Goal: Task Accomplishment & Management: Manage account settings

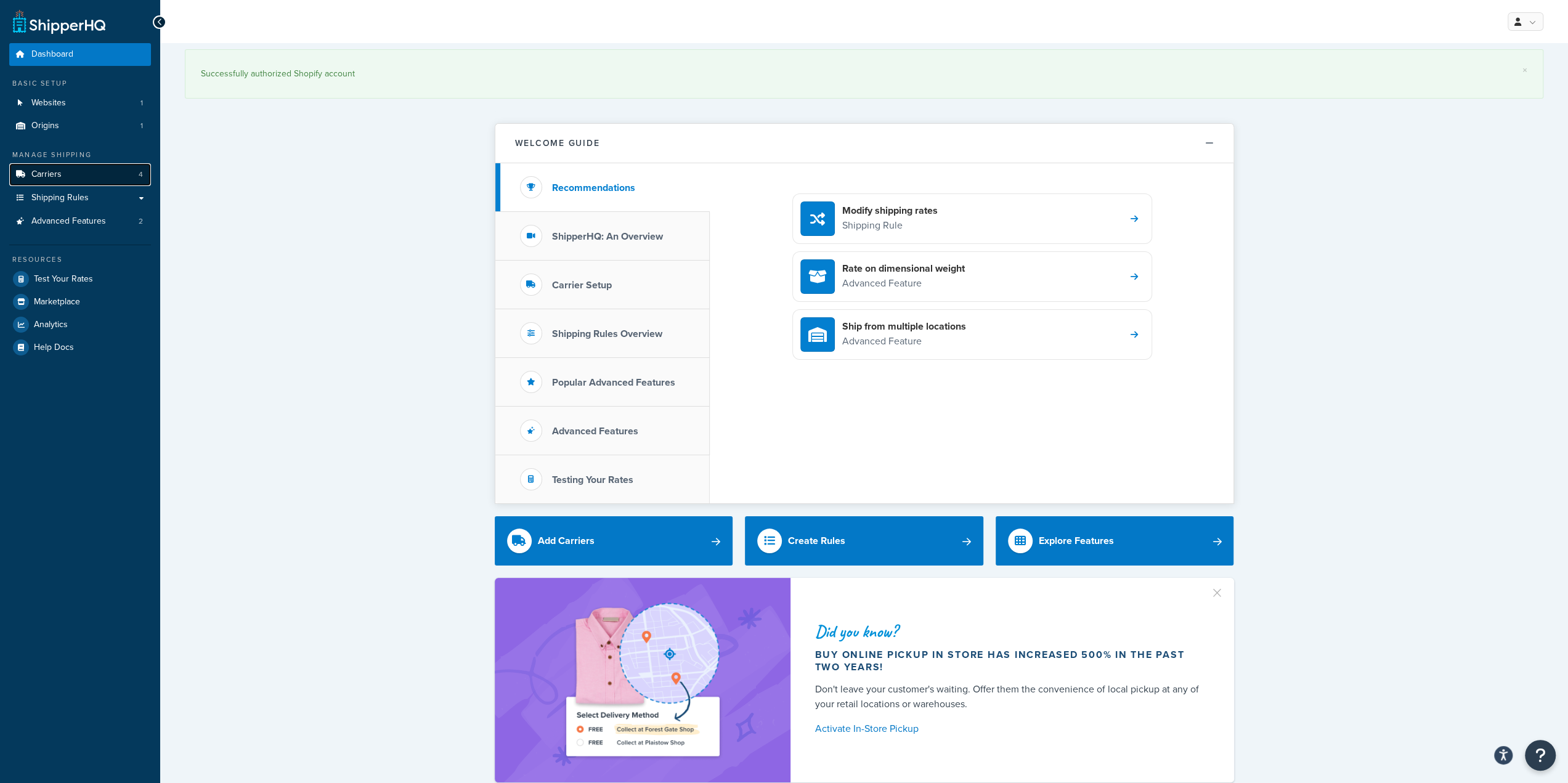
click at [94, 174] on link "Carriers 4" at bounding box center [80, 175] width 142 height 23
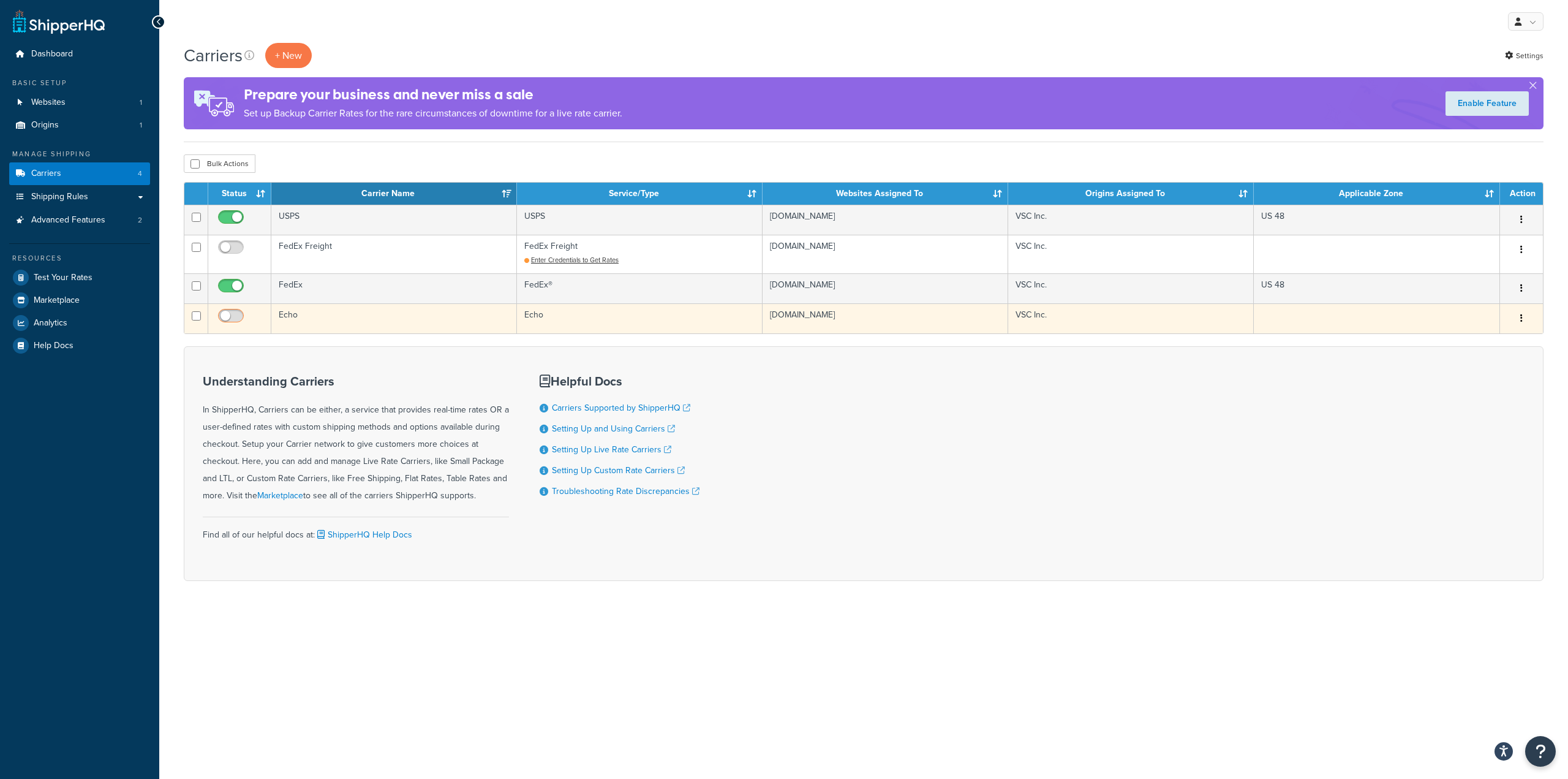
click at [227, 316] on input "checkbox" at bounding box center [232, 318] width 33 height 16
checkbox input "true"
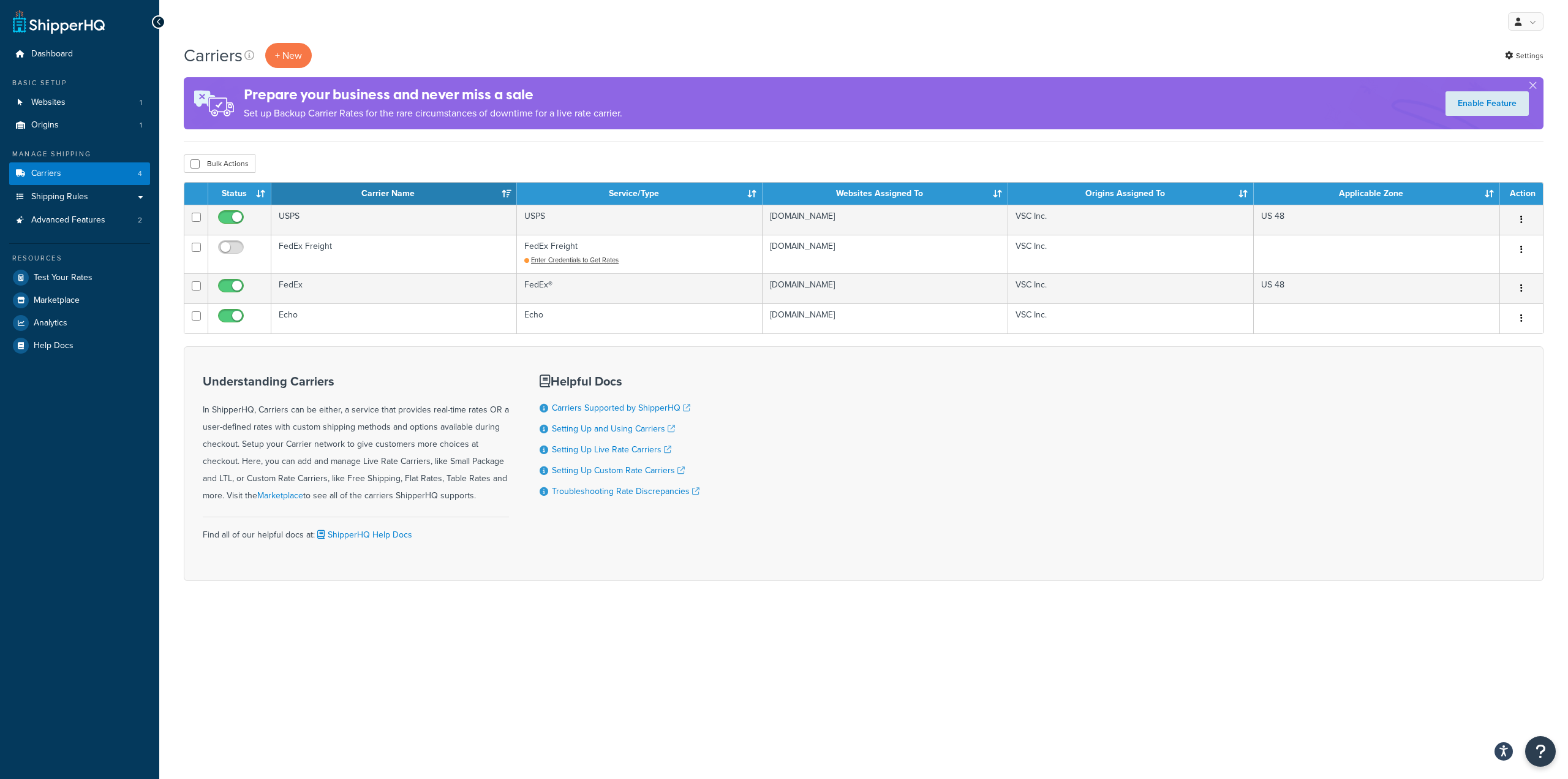
click at [544, 690] on div "My Profile Billing Global Settings Contact Us Logout Carriers + New Settings Pr…" at bounding box center [864, 390] width 1409 height 779
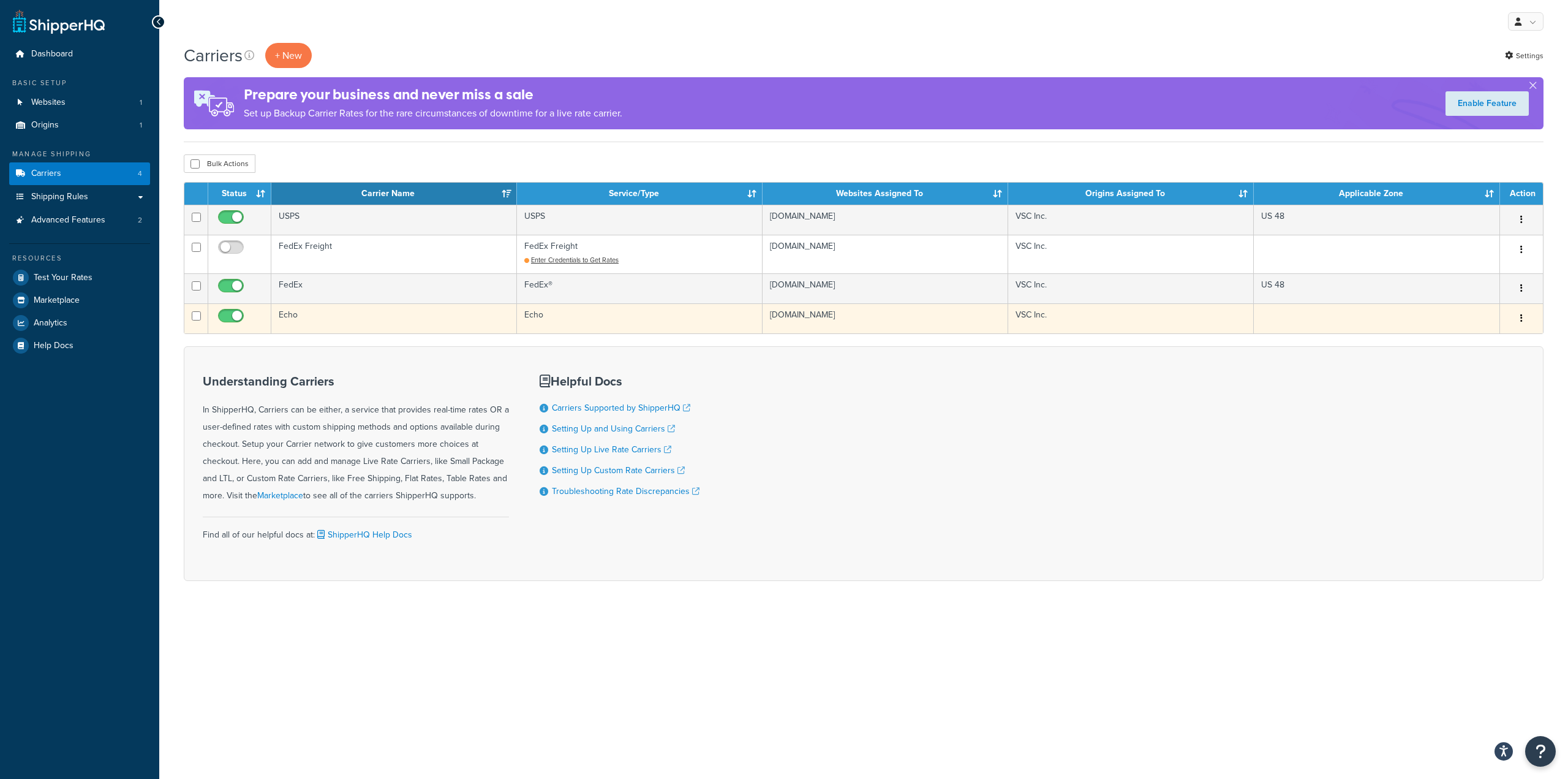
click at [315, 317] on td "Echo" at bounding box center [393, 318] width 246 height 30
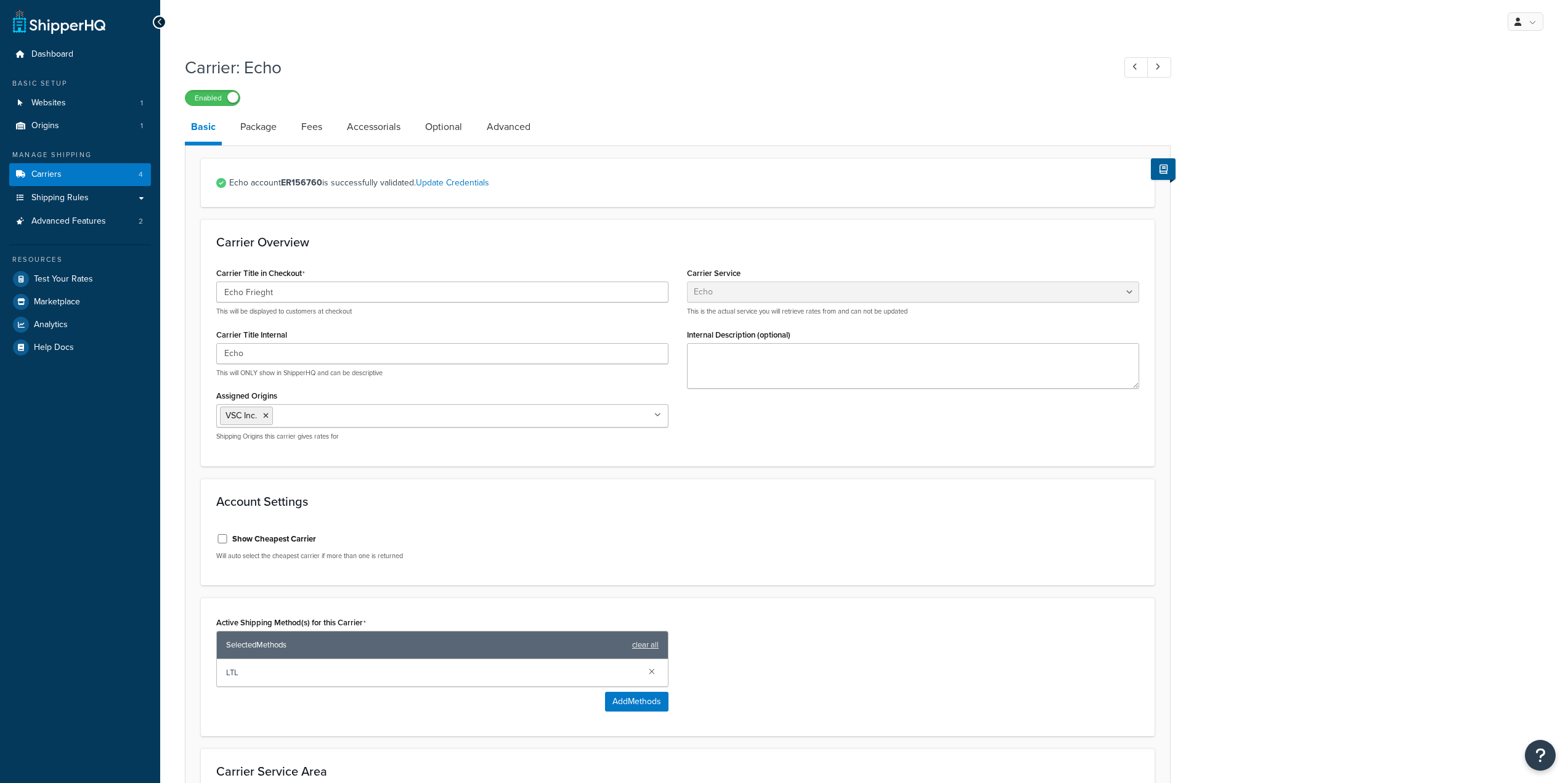
select select "echoFreight"
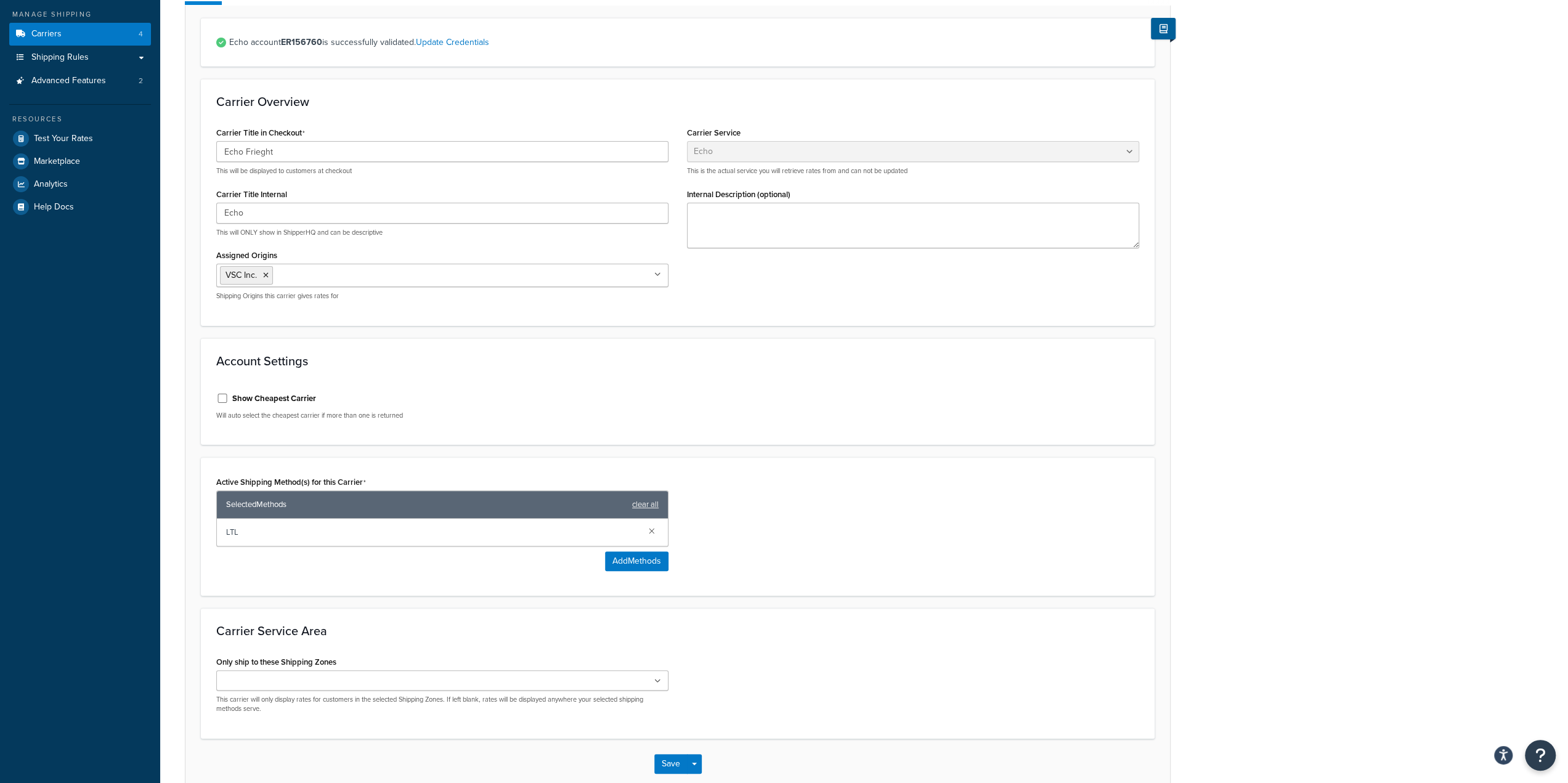
scroll to position [62, 0]
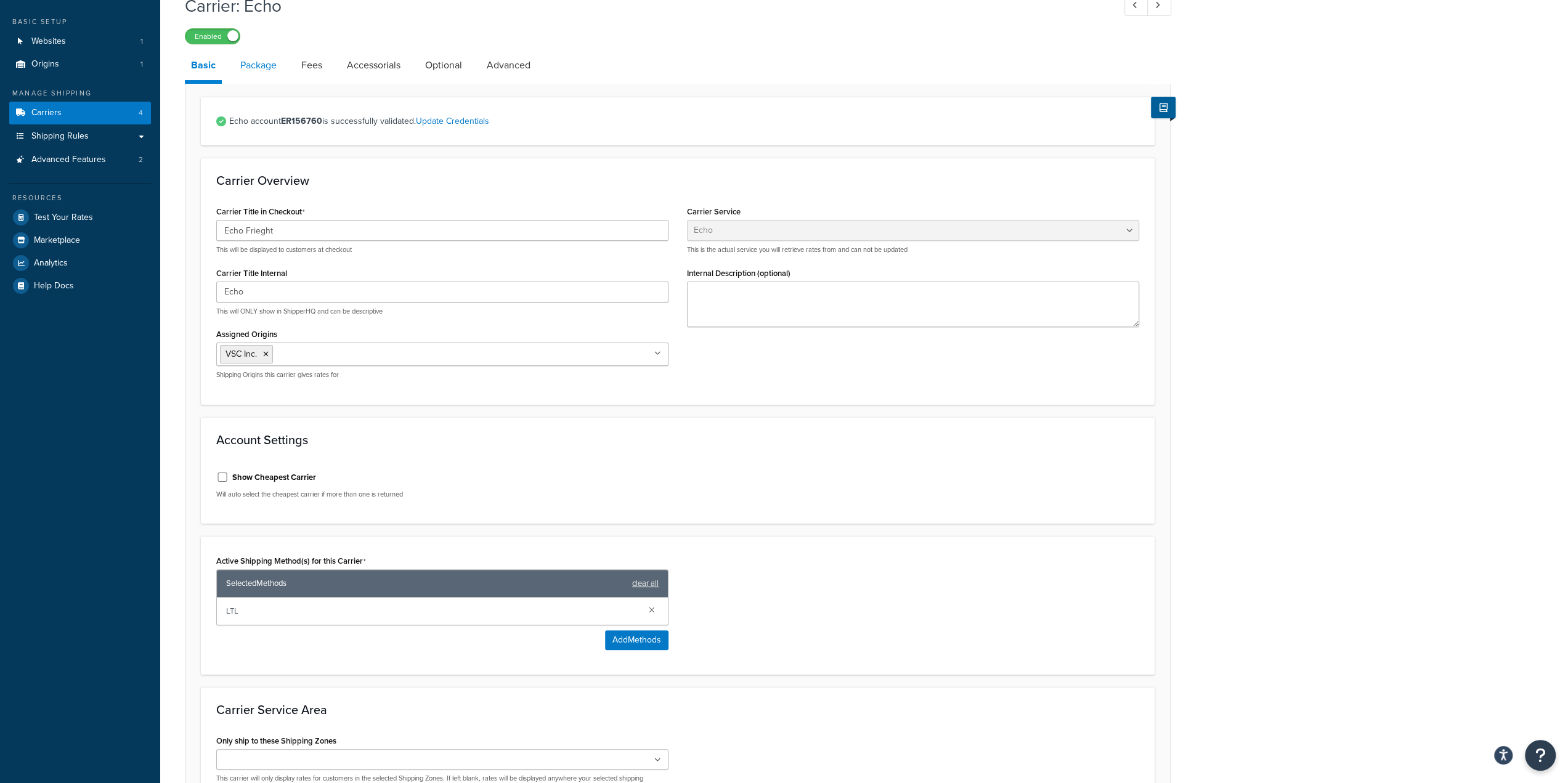
click at [273, 68] on link "Package" at bounding box center [258, 66] width 48 height 30
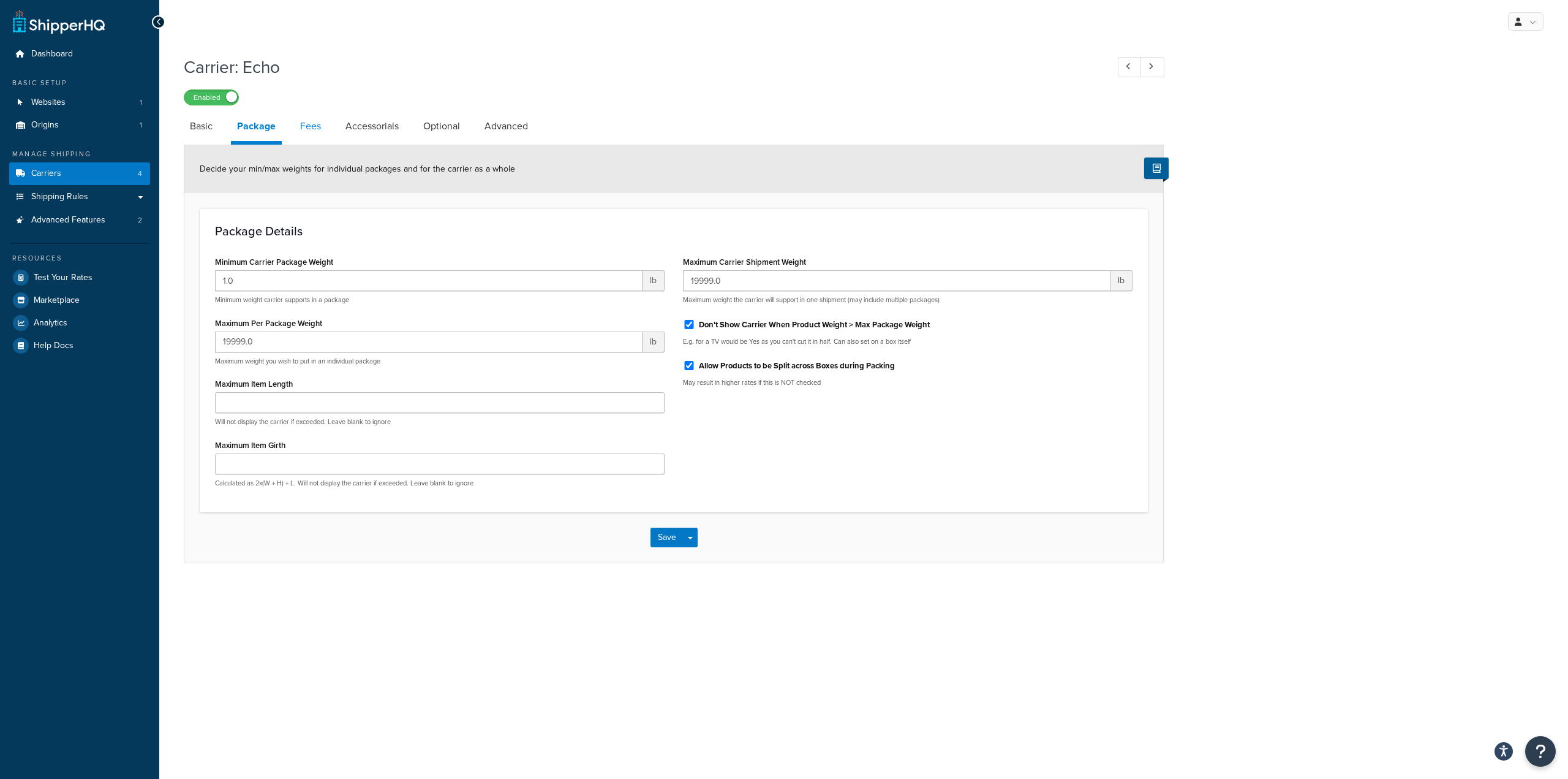
click at [316, 127] on link "Fees" at bounding box center [310, 127] width 33 height 29
select select "AFTER"
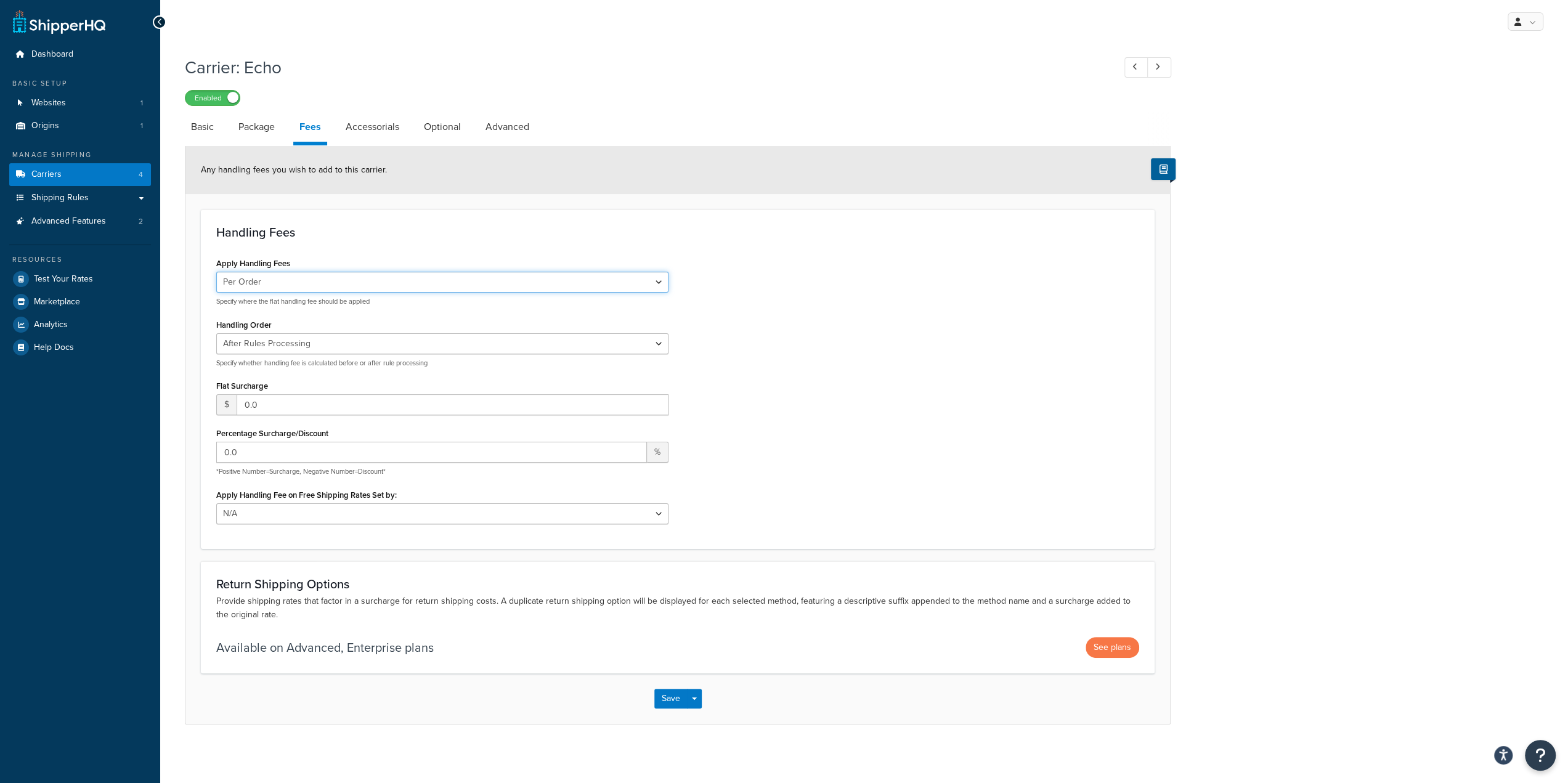
click at [328, 282] on select "Per Order Per Item Per Package" at bounding box center [442, 282] width 452 height 21
click at [387, 341] on select "Before Rules Processing After Rules Processing" at bounding box center [442, 344] width 452 height 21
click at [378, 129] on link "Accessorials" at bounding box center [372, 127] width 66 height 30
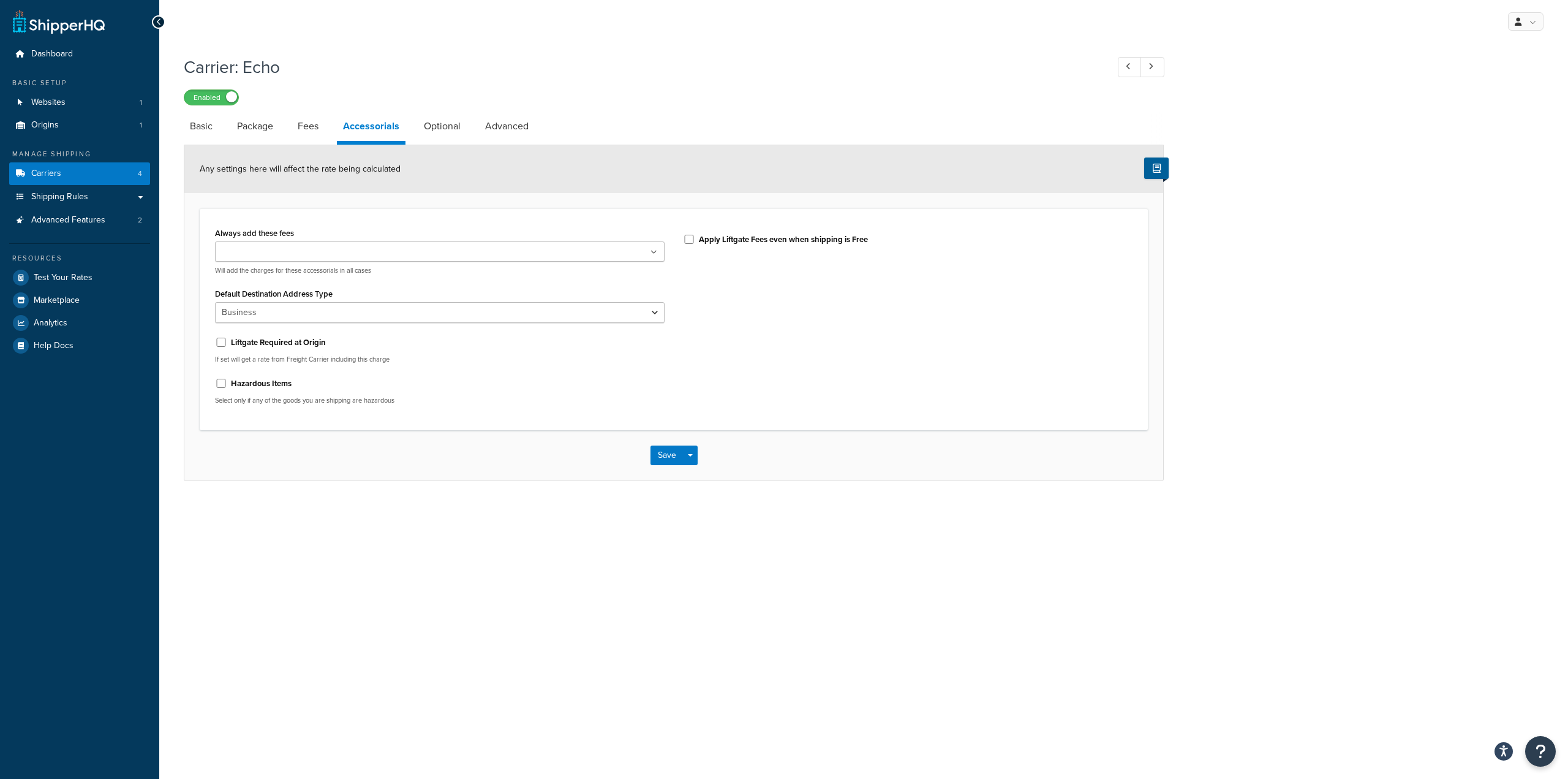
click at [509, 256] on ul at bounding box center [439, 252] width 450 height 20
click at [775, 367] on div "Always add these fees Inside Delivery Liftgate Address Type Scheduled Appointme…" at bounding box center [673, 321] width 936 height 193
click at [215, 343] on input "Liftgate Required at Origin" at bounding box center [220, 345] width 12 height 9
click at [225, 345] on input "Liftgate Required at Origin" at bounding box center [220, 345] width 12 height 9
checkbox input "false"
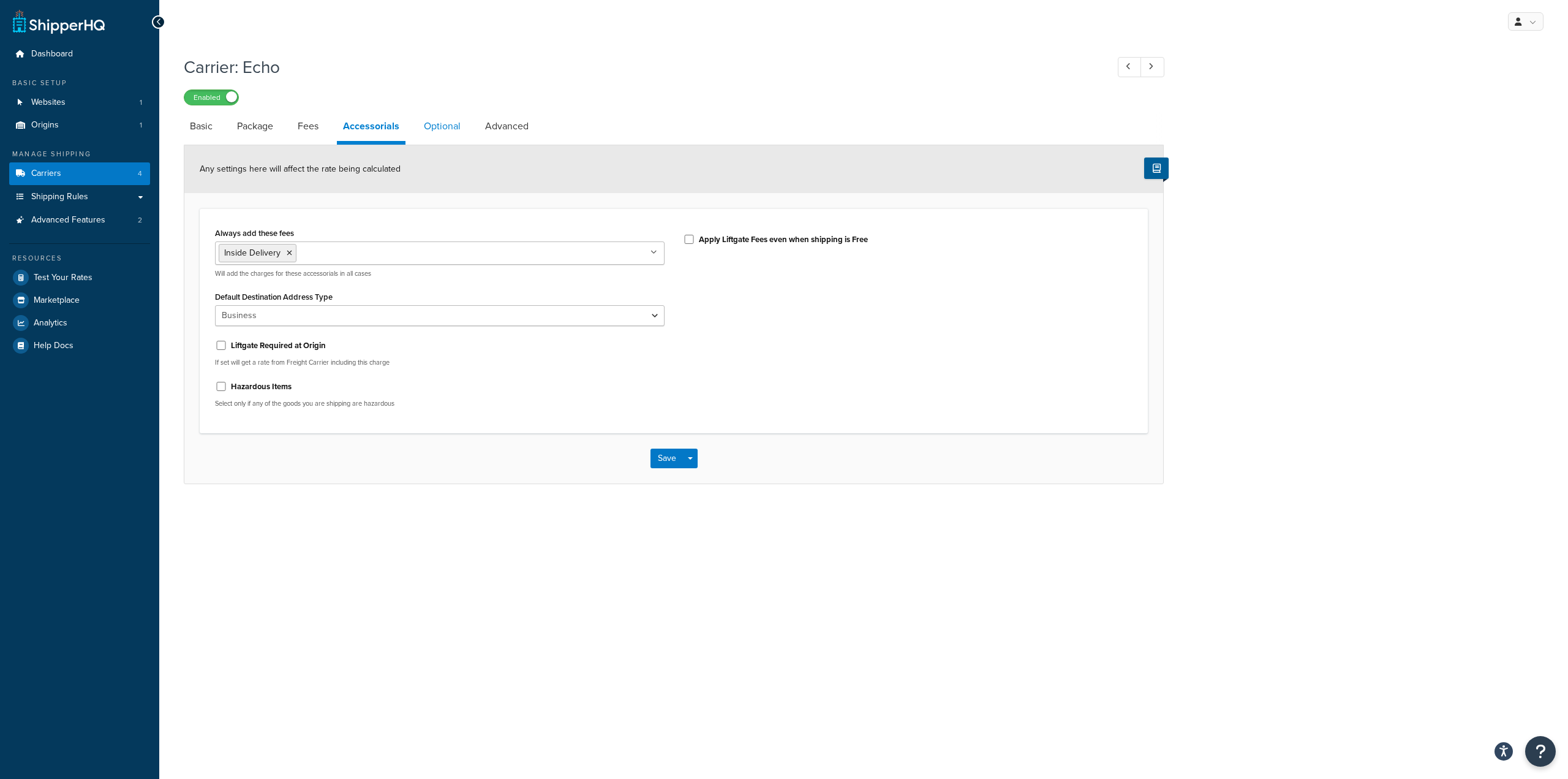
click at [441, 122] on link "Optional" at bounding box center [442, 127] width 49 height 29
select select "55"
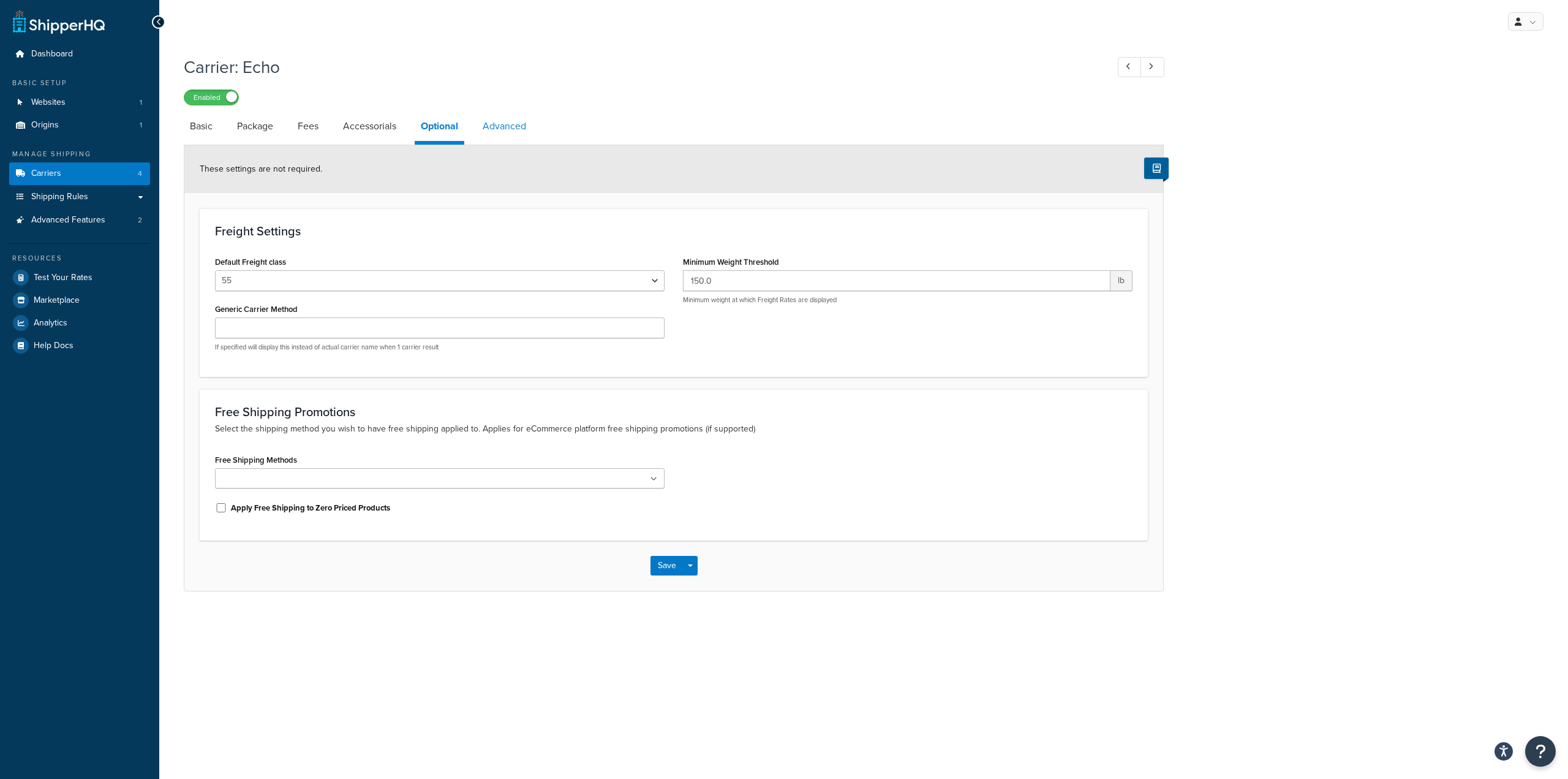
click at [497, 128] on link "Advanced" at bounding box center [504, 127] width 56 height 29
select select "false"
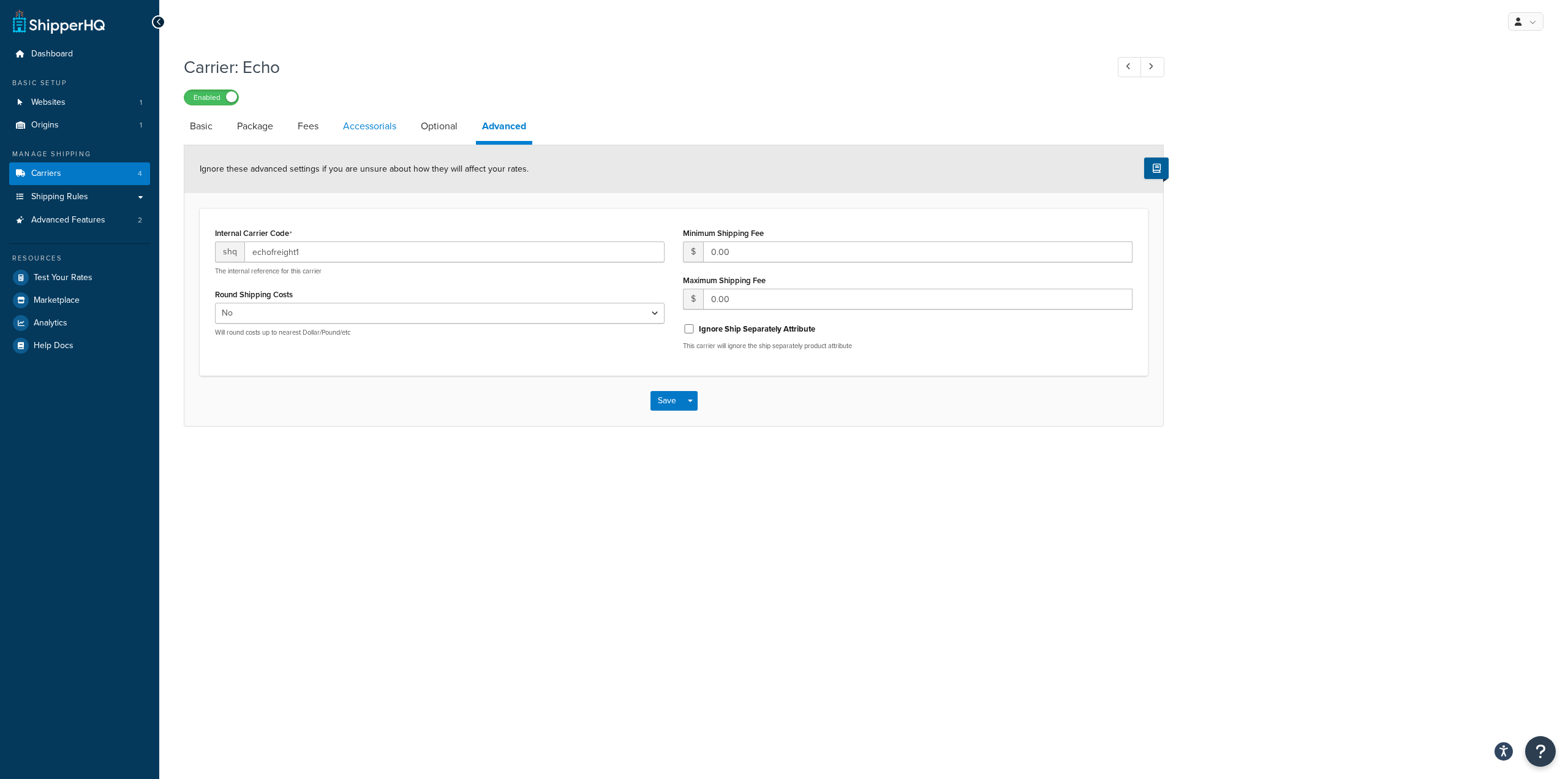
click at [374, 131] on link "Accessorials" at bounding box center [370, 127] width 65 height 29
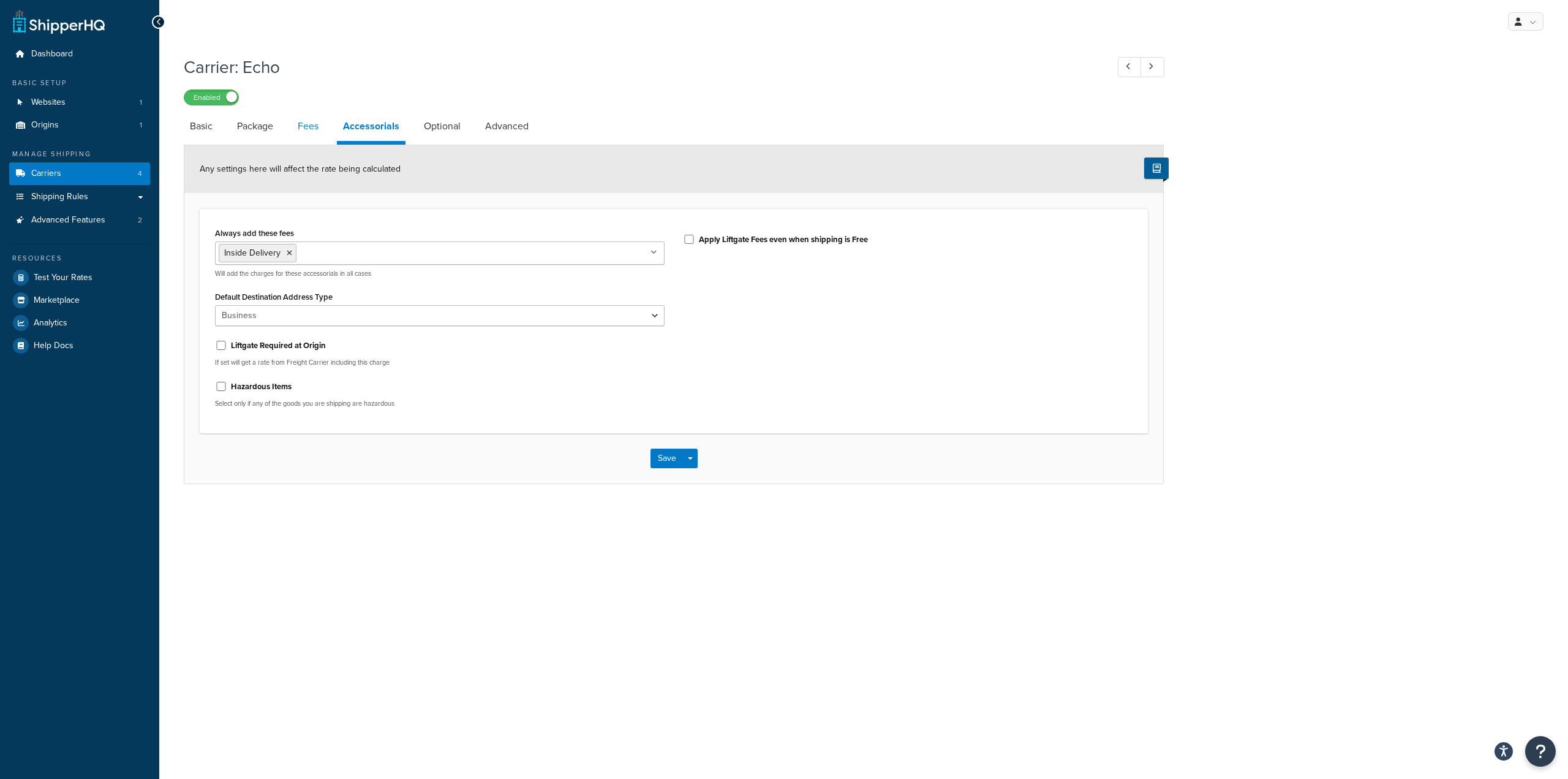
click at [309, 138] on link "Fees" at bounding box center [308, 127] width 33 height 29
select select "AFTER"
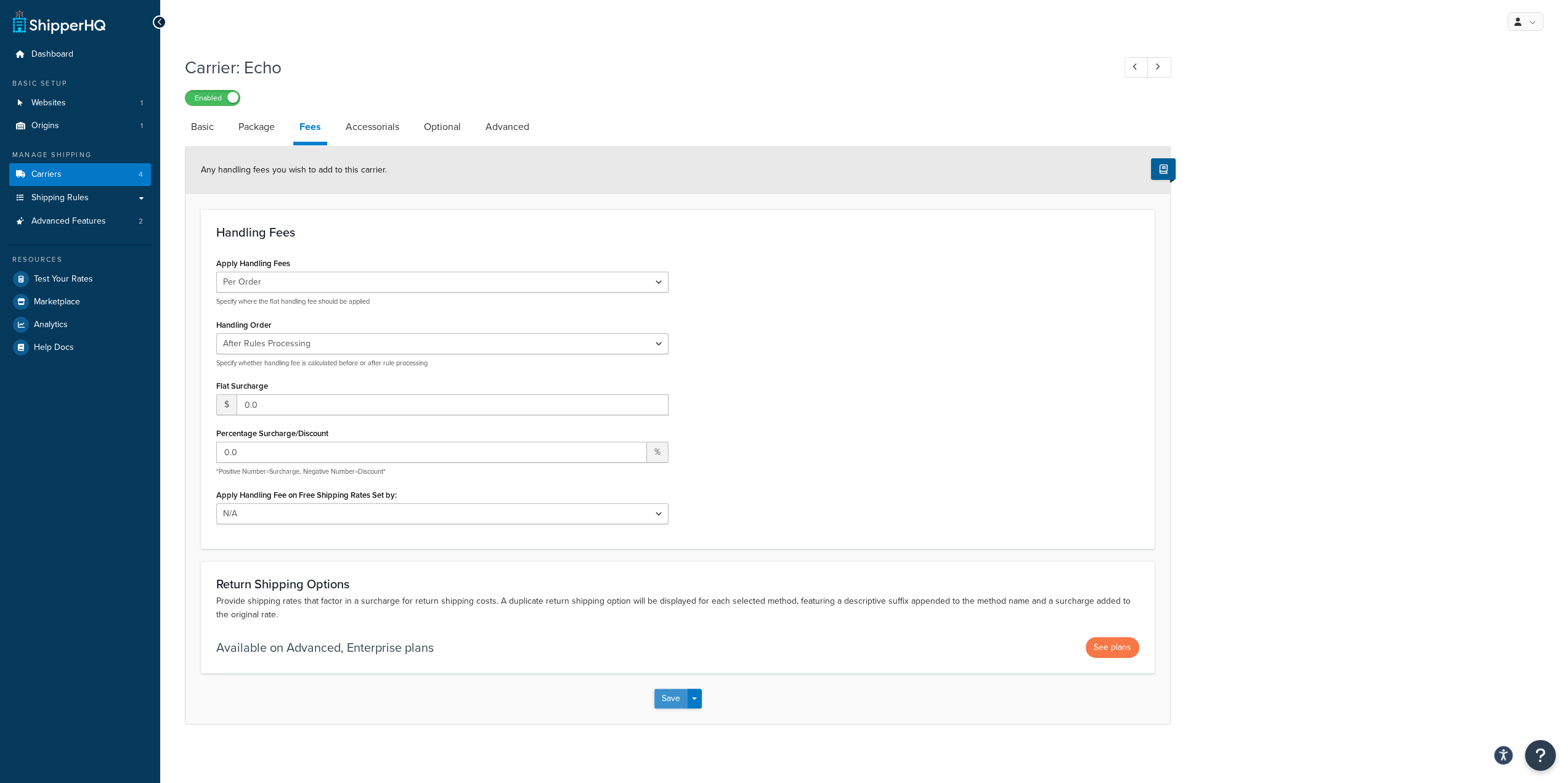
click at [663, 699] on button "Save" at bounding box center [671, 698] width 34 height 20
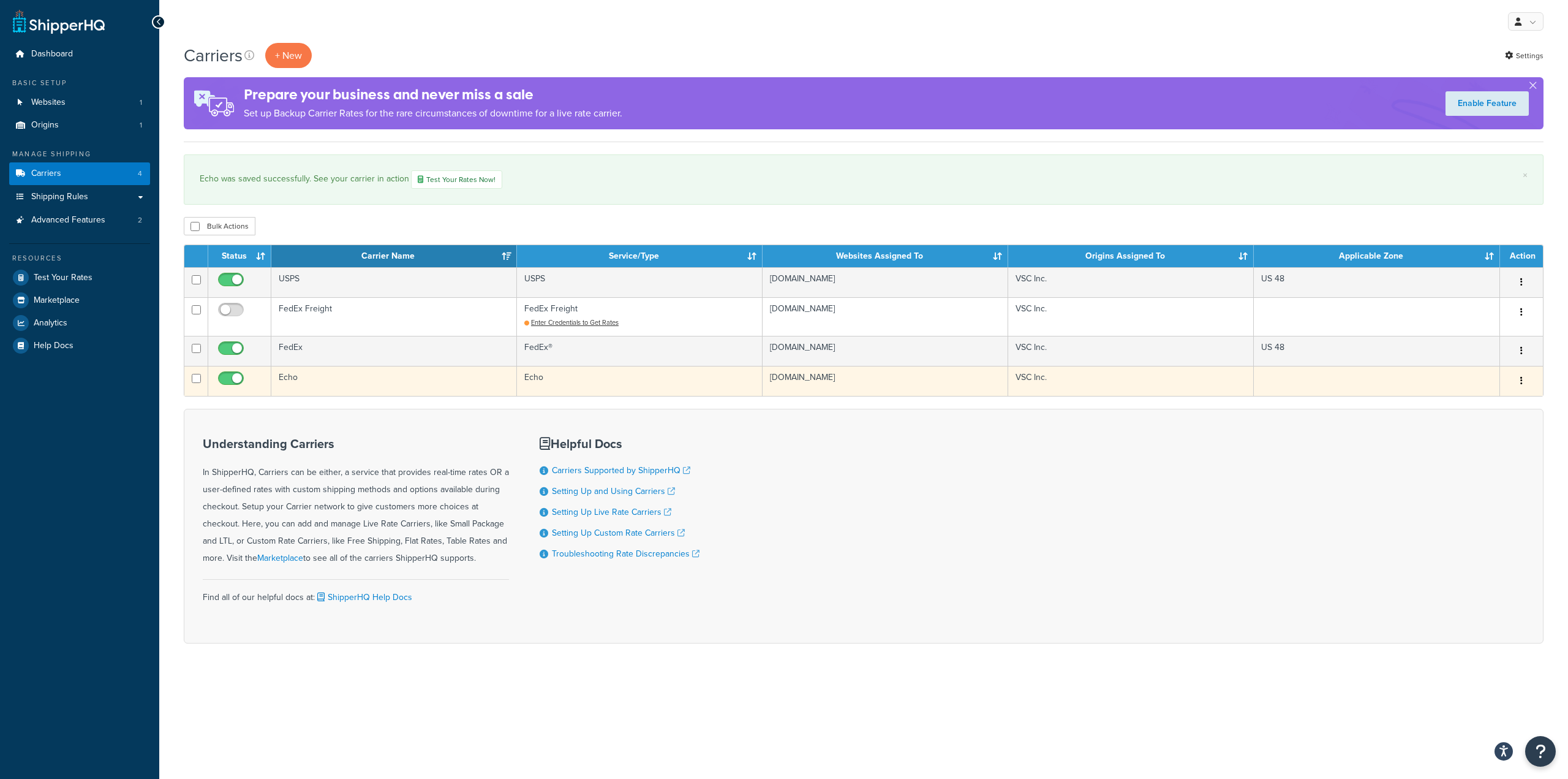
click at [350, 379] on td "Echo" at bounding box center [393, 381] width 246 height 30
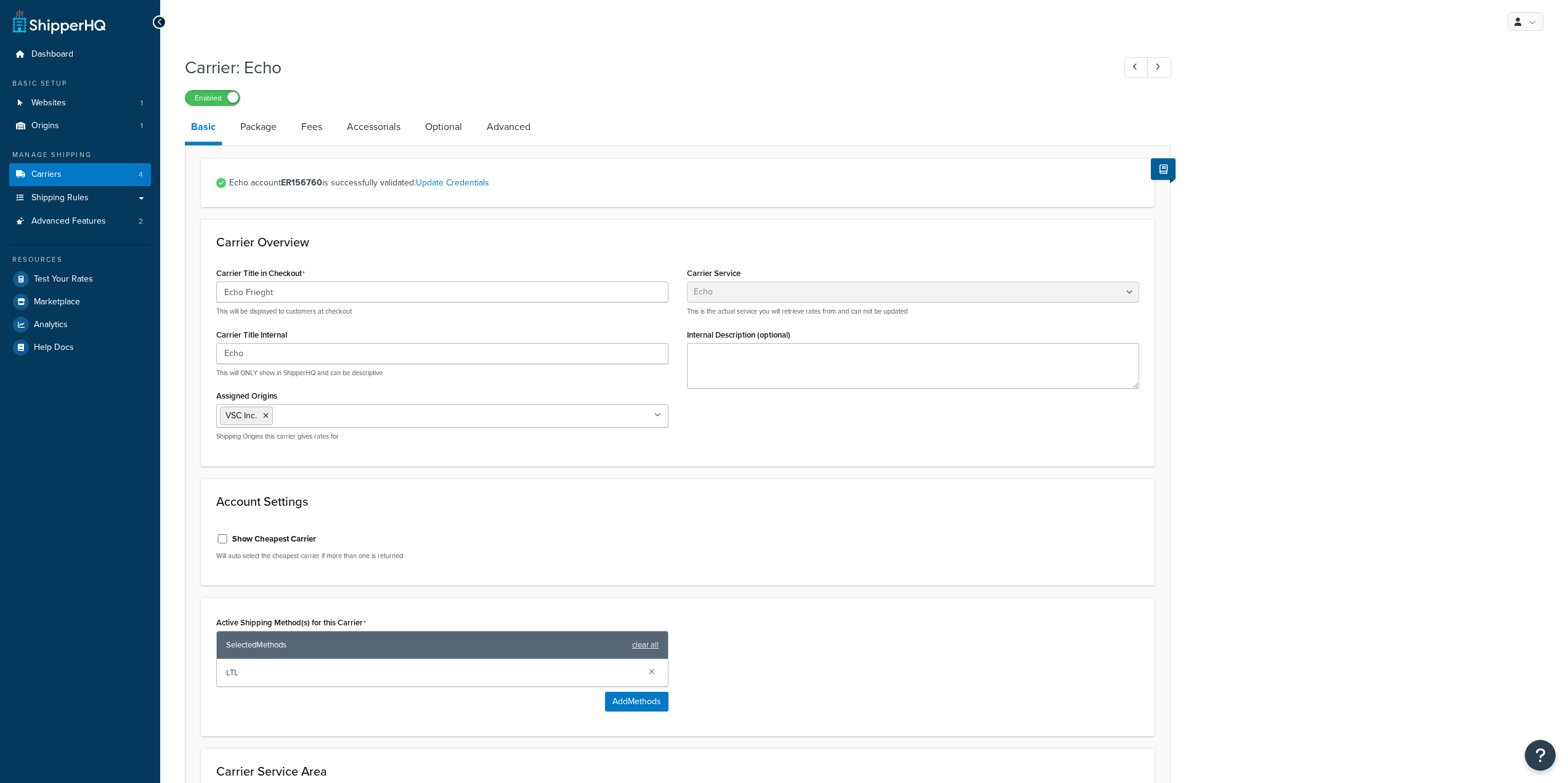
select select "echoFreight"
click at [374, 130] on link "Accessorials" at bounding box center [374, 127] width 66 height 30
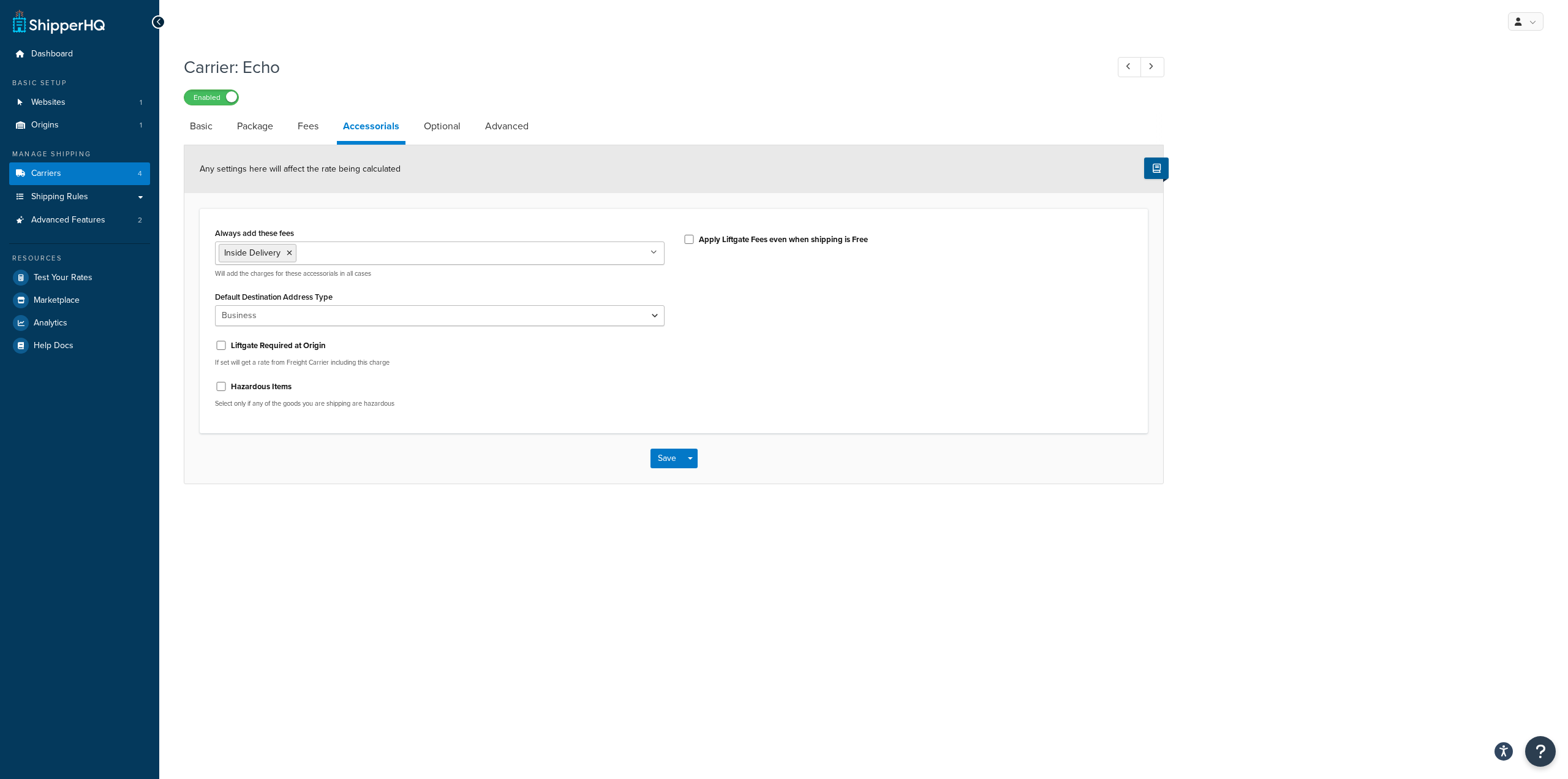
click at [597, 627] on div "My Profile Billing Global Settings Contact Us Logout Carrier: Echo Enabled Basi…" at bounding box center [864, 390] width 1409 height 779
click at [543, 655] on div "My Profile Billing Global Settings Contact Us Logout Carrier: Echo Enabled Basi…" at bounding box center [864, 390] width 1409 height 779
click at [660, 461] on button "Save" at bounding box center [667, 458] width 33 height 20
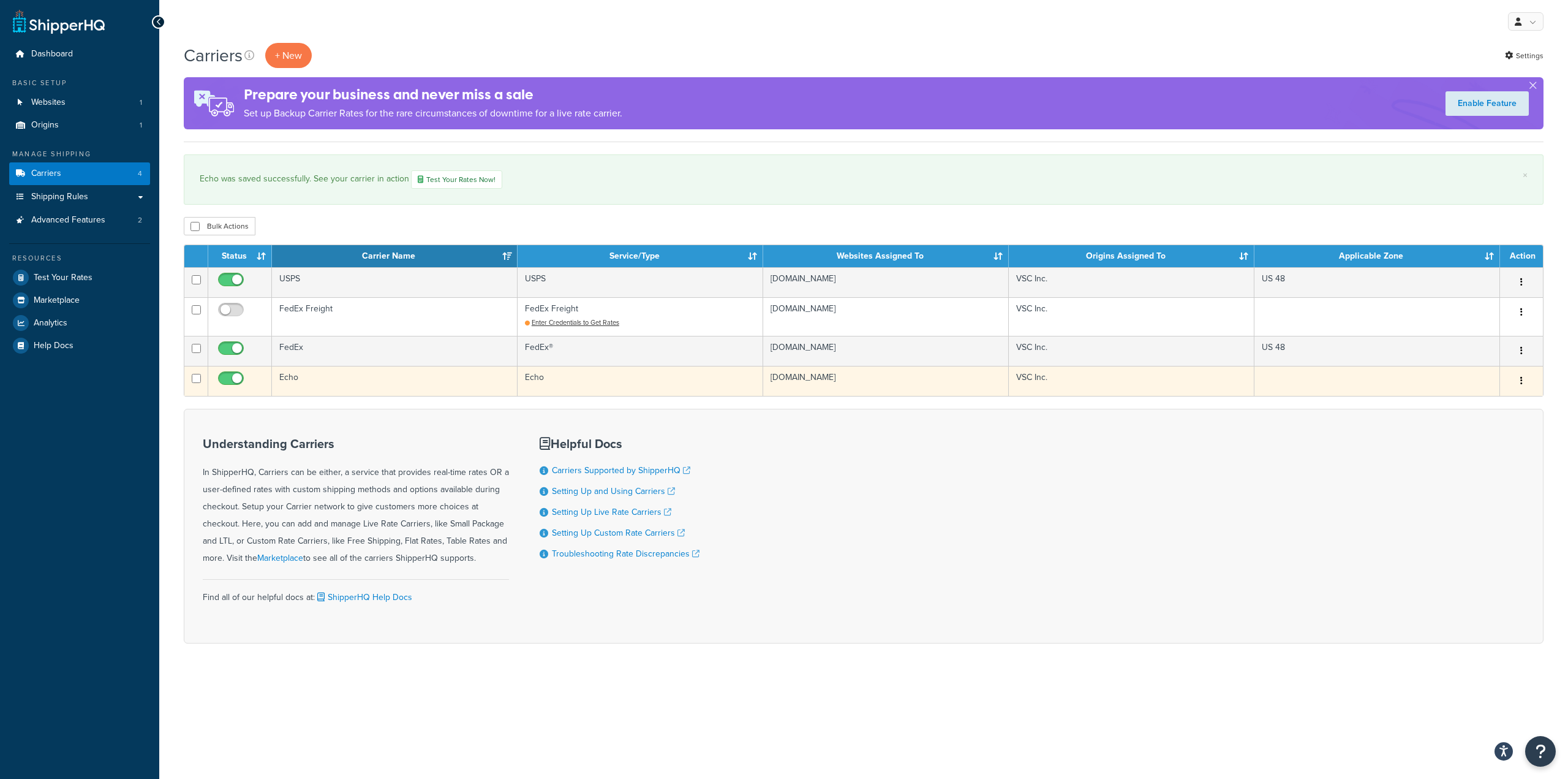
click at [322, 378] on td "Echo" at bounding box center [394, 381] width 246 height 30
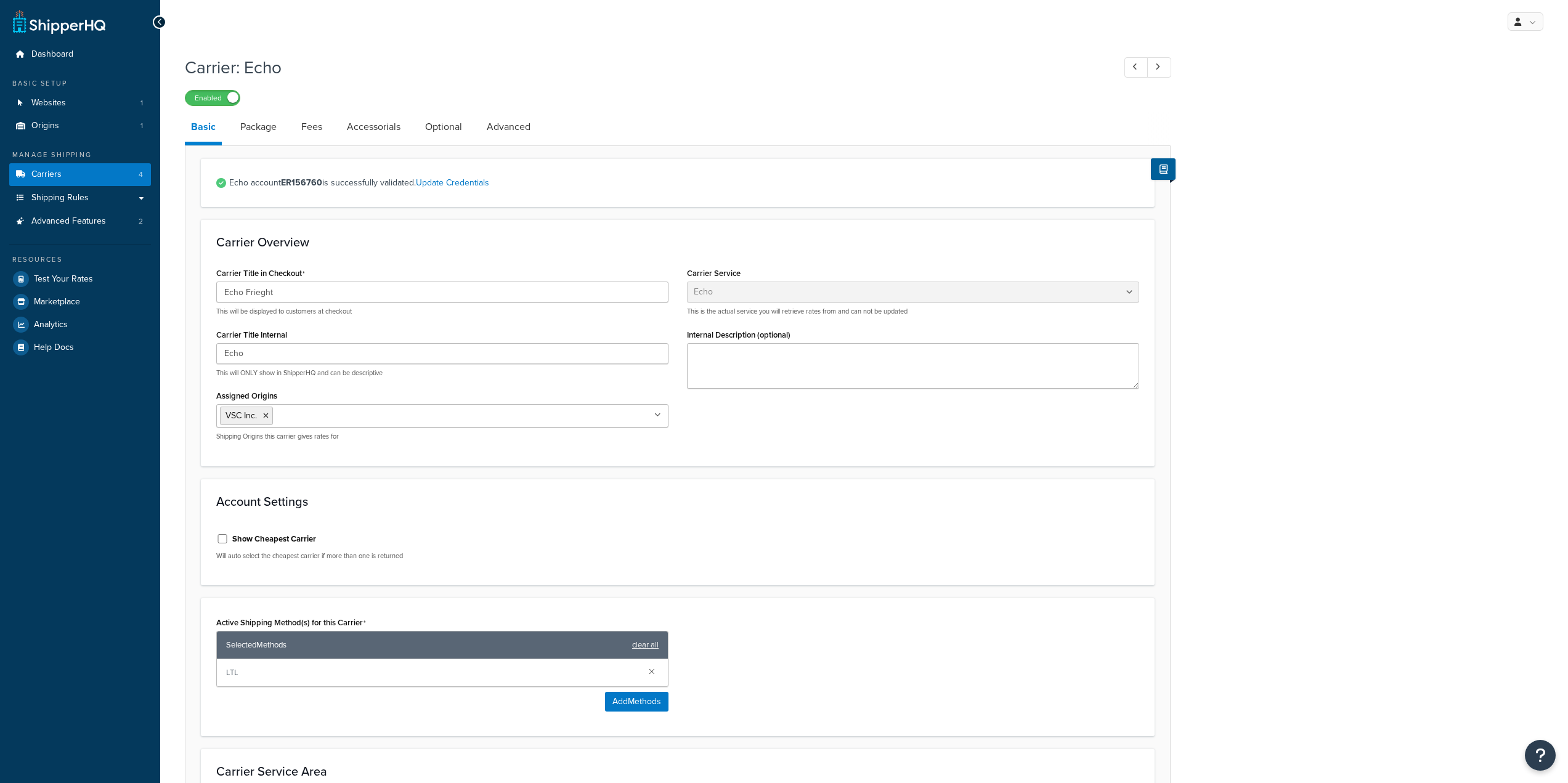
select select "echoFreight"
click at [435, 125] on link "Optional" at bounding box center [443, 127] width 49 height 30
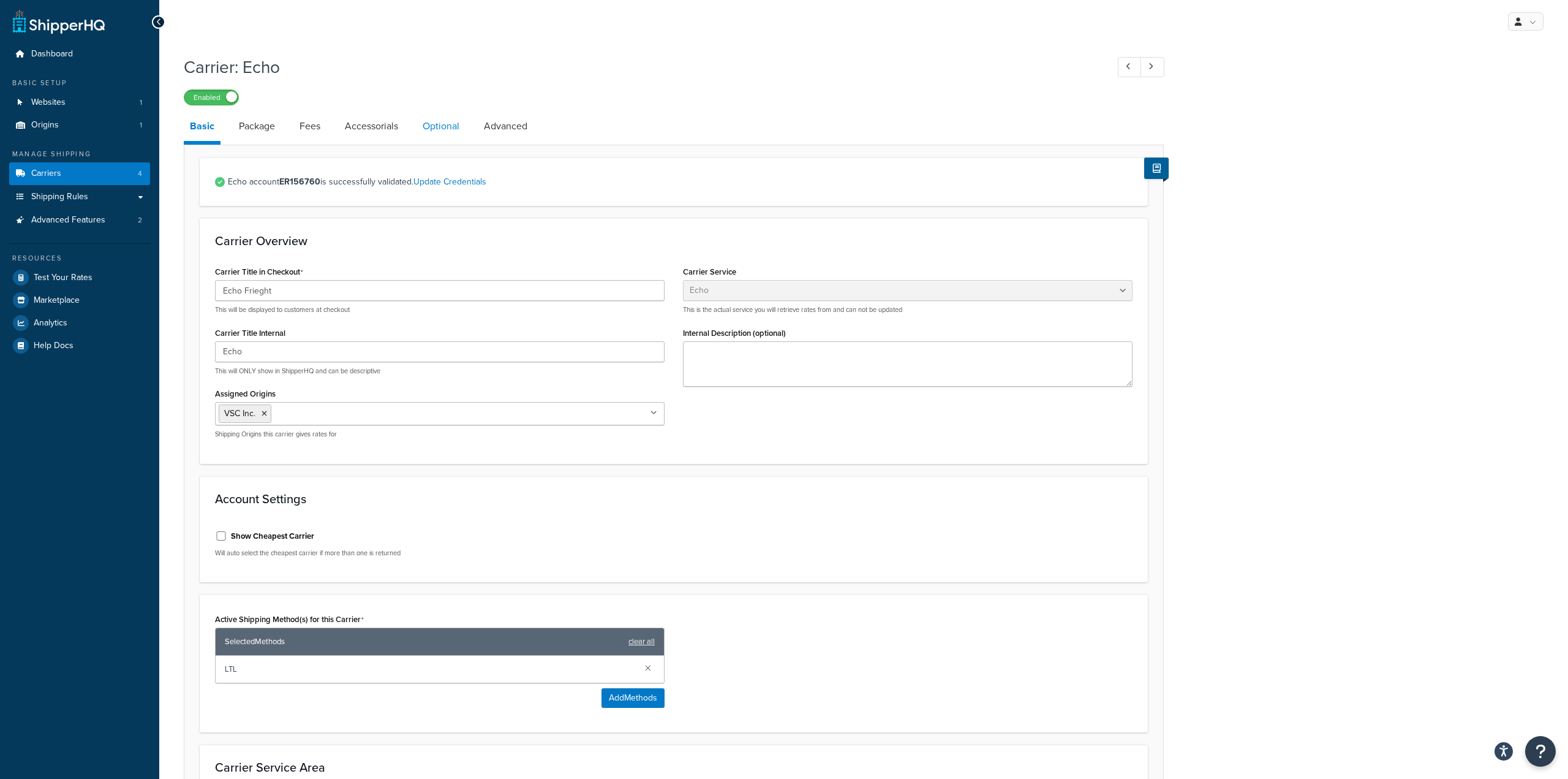
select select "55"
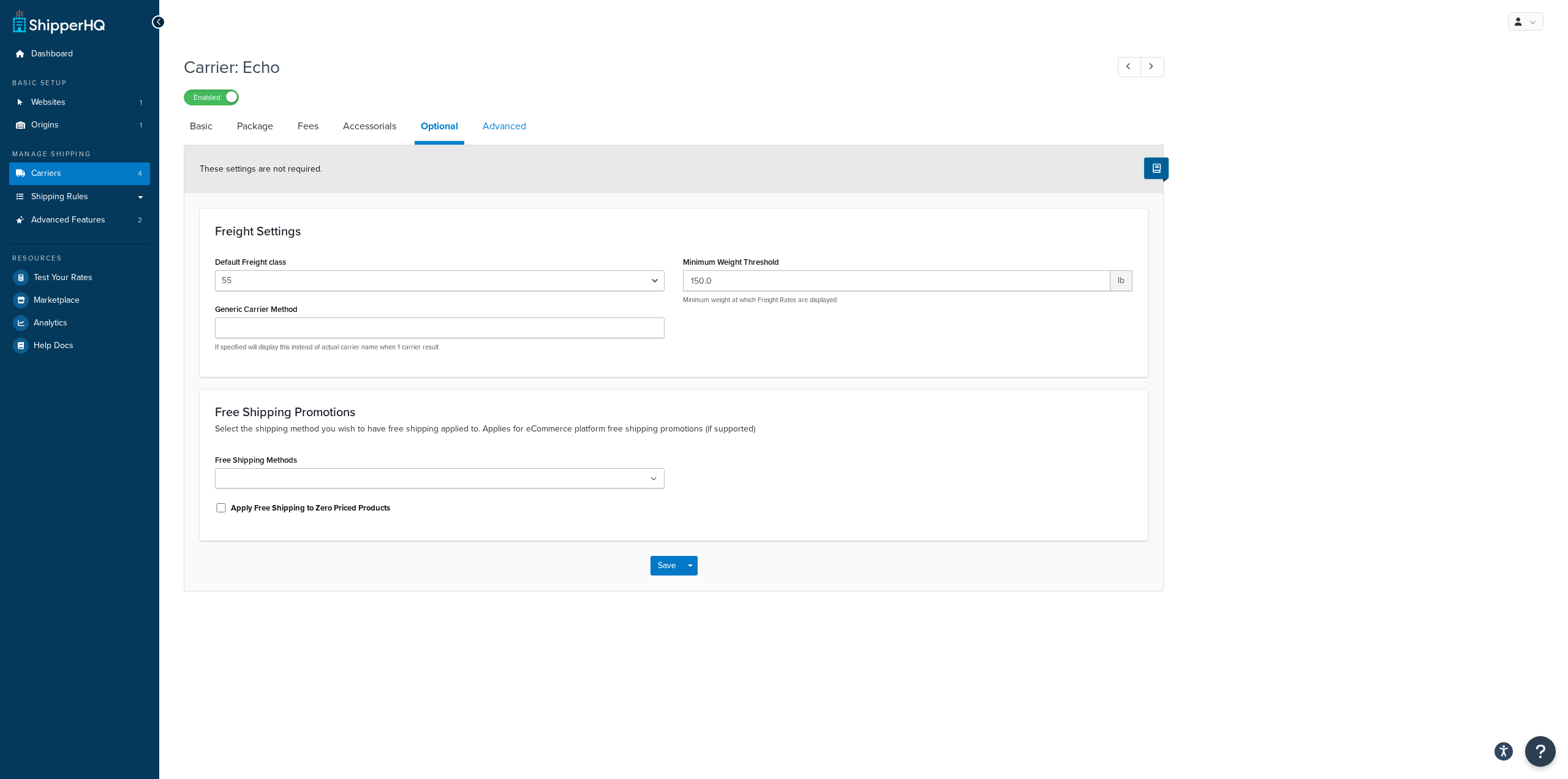
click at [495, 121] on link "Advanced" at bounding box center [504, 127] width 56 height 29
select select "false"
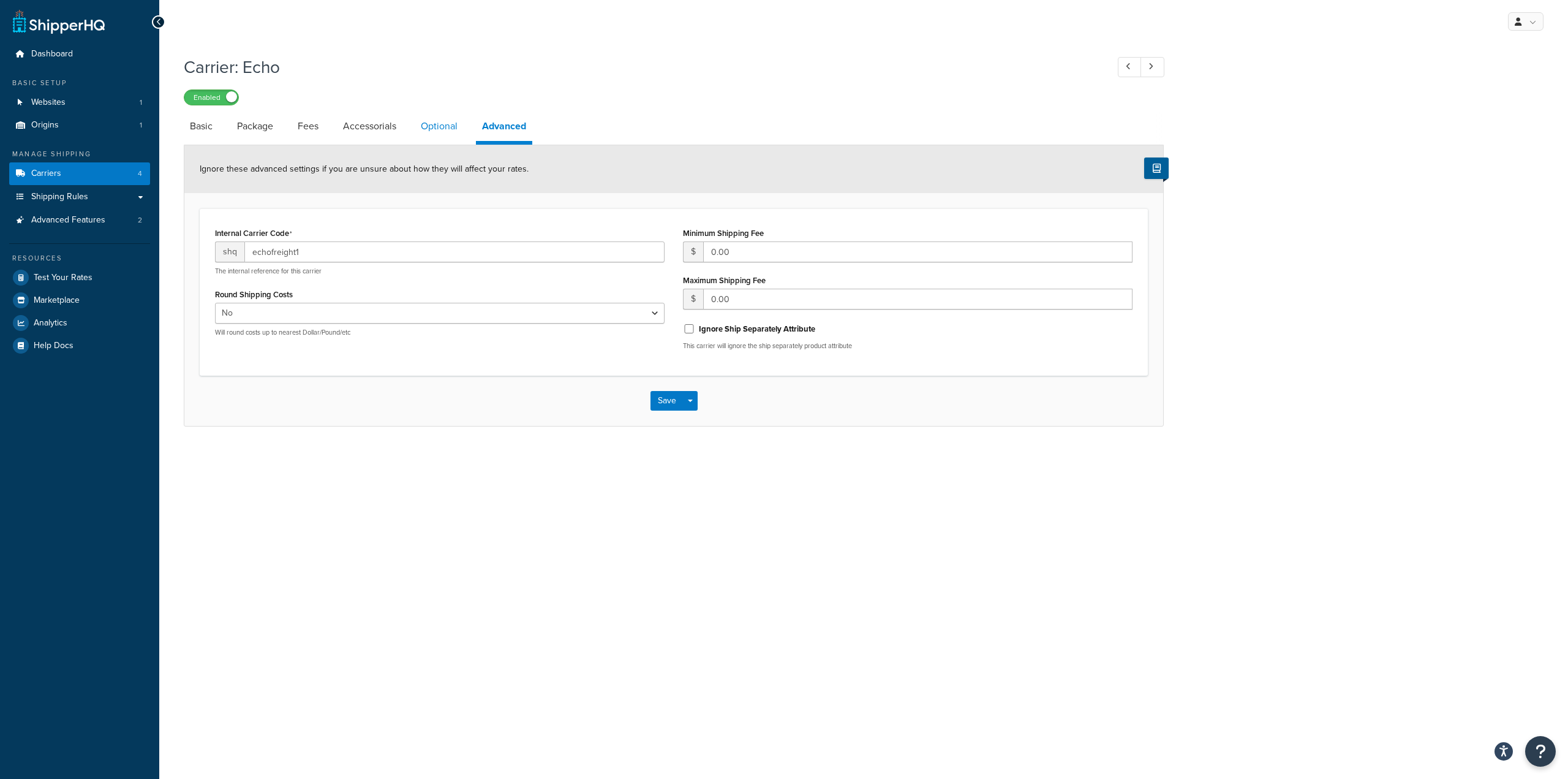
click at [444, 119] on link "Optional" at bounding box center [439, 127] width 49 height 29
select select "55"
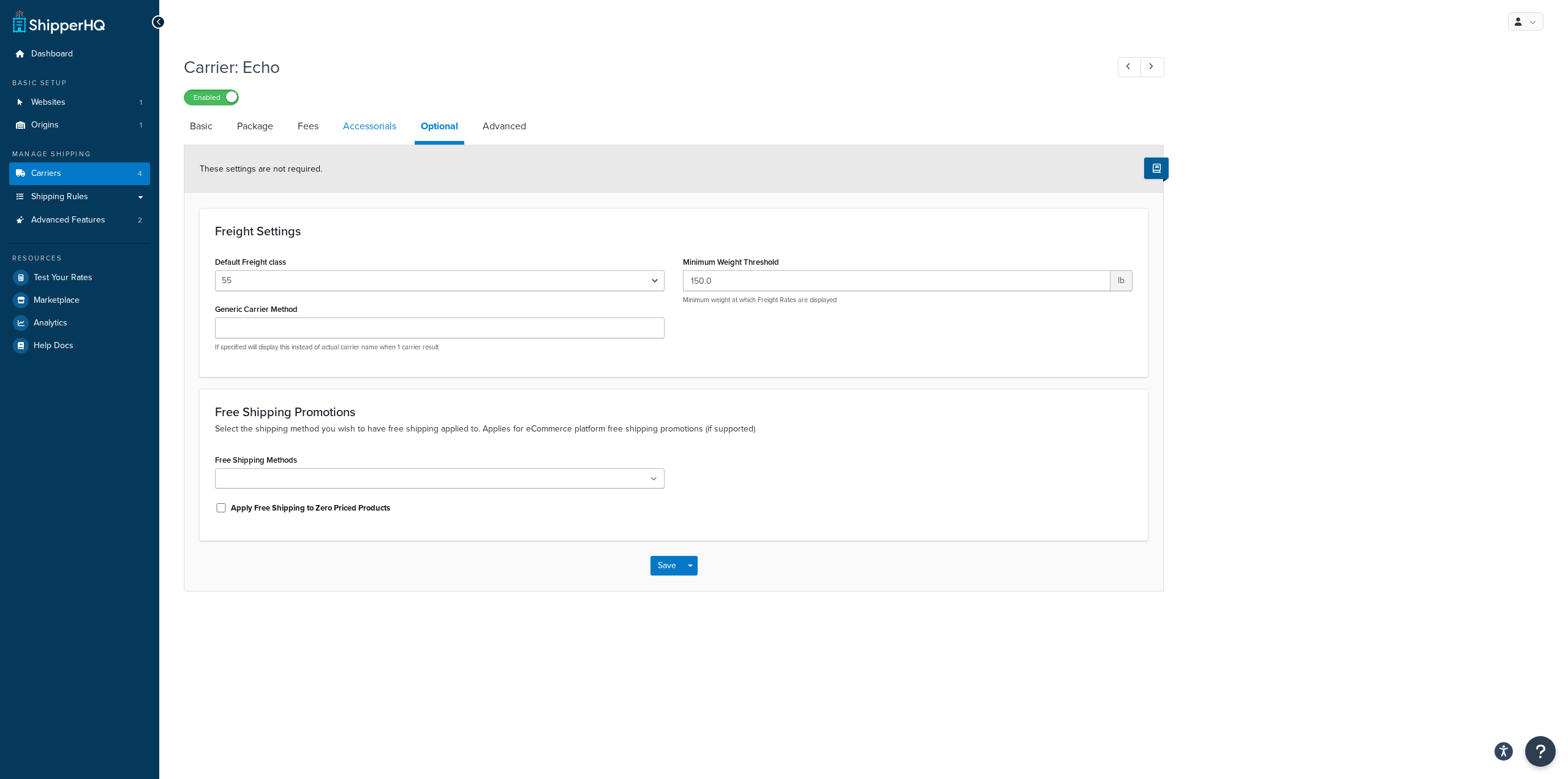
click at [354, 129] on link "Accessorials" at bounding box center [370, 127] width 65 height 29
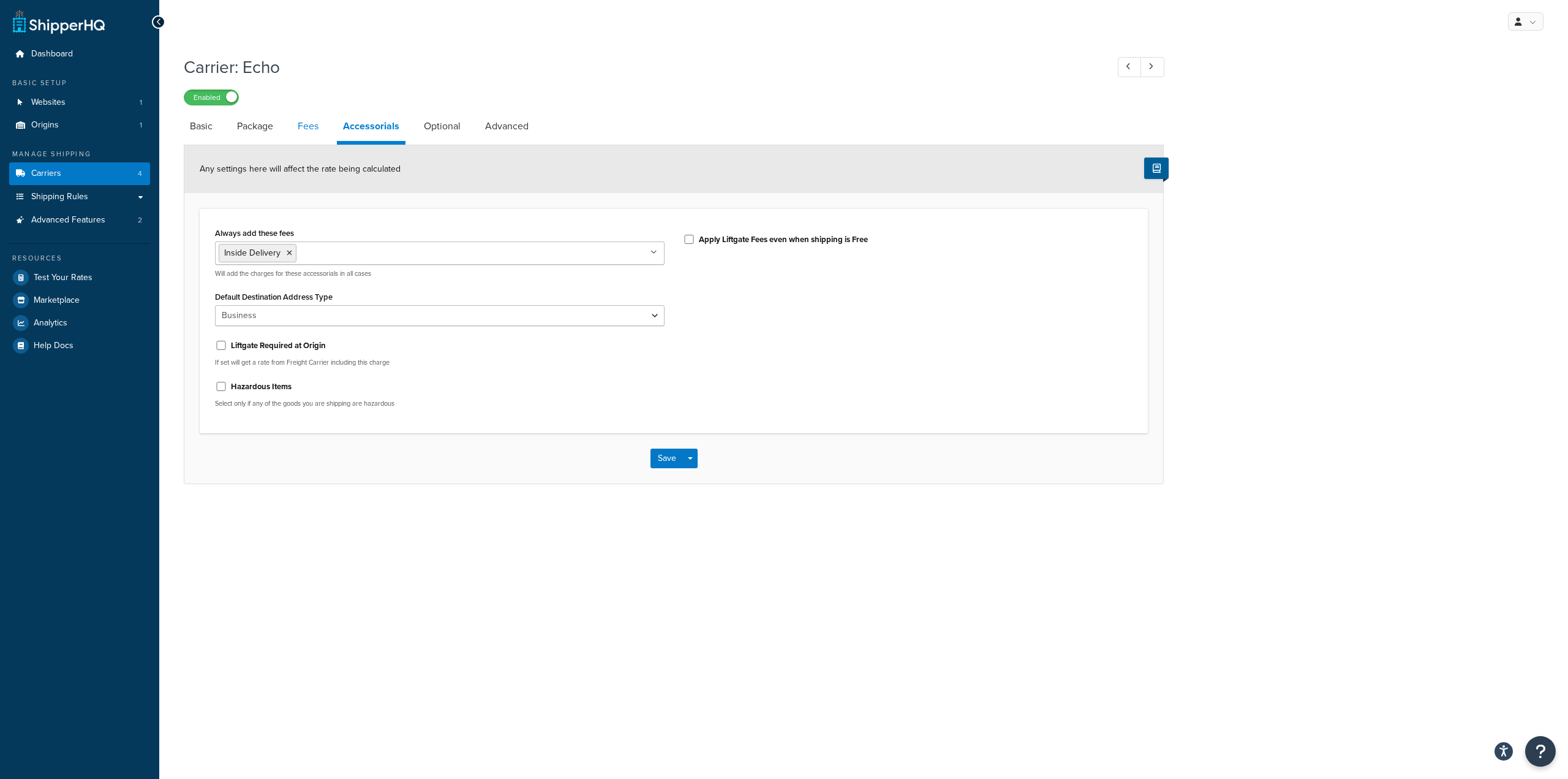
click at [305, 127] on link "Fees" at bounding box center [308, 127] width 33 height 29
select select "AFTER"
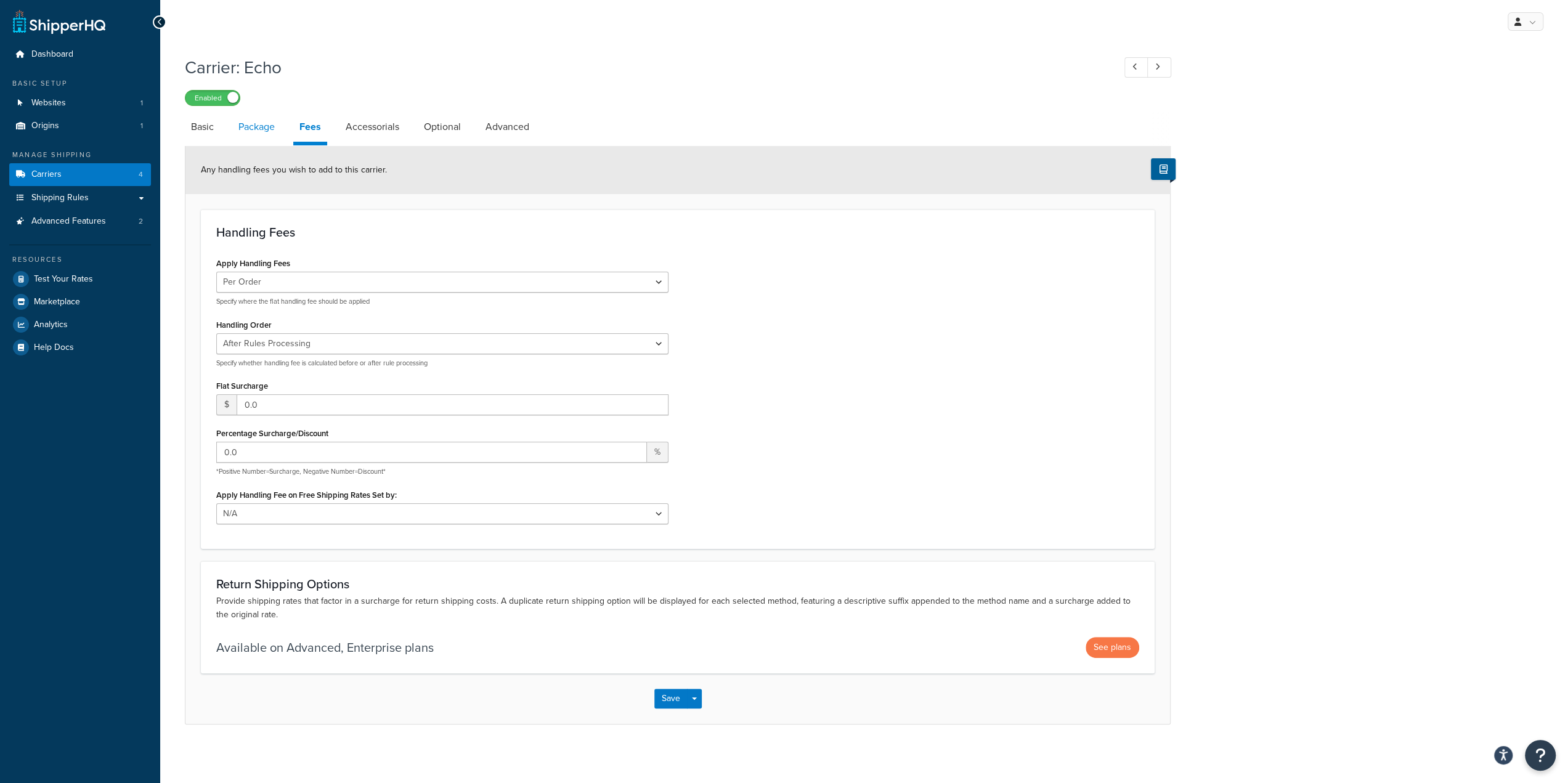
click at [266, 126] on link "Package" at bounding box center [256, 127] width 48 height 30
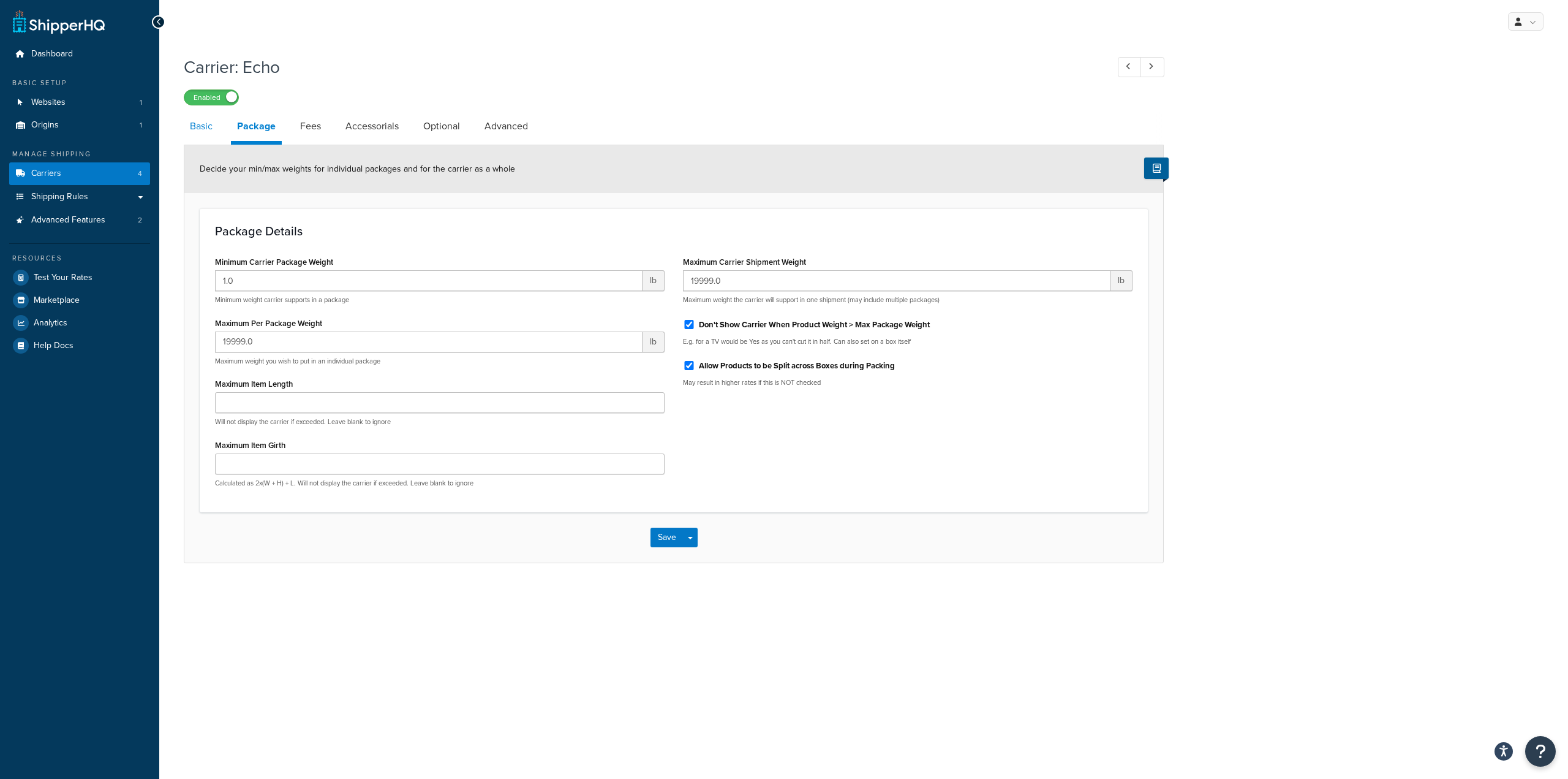
click at [196, 129] on link "Basic" at bounding box center [201, 127] width 35 height 29
select select "echoFreight"
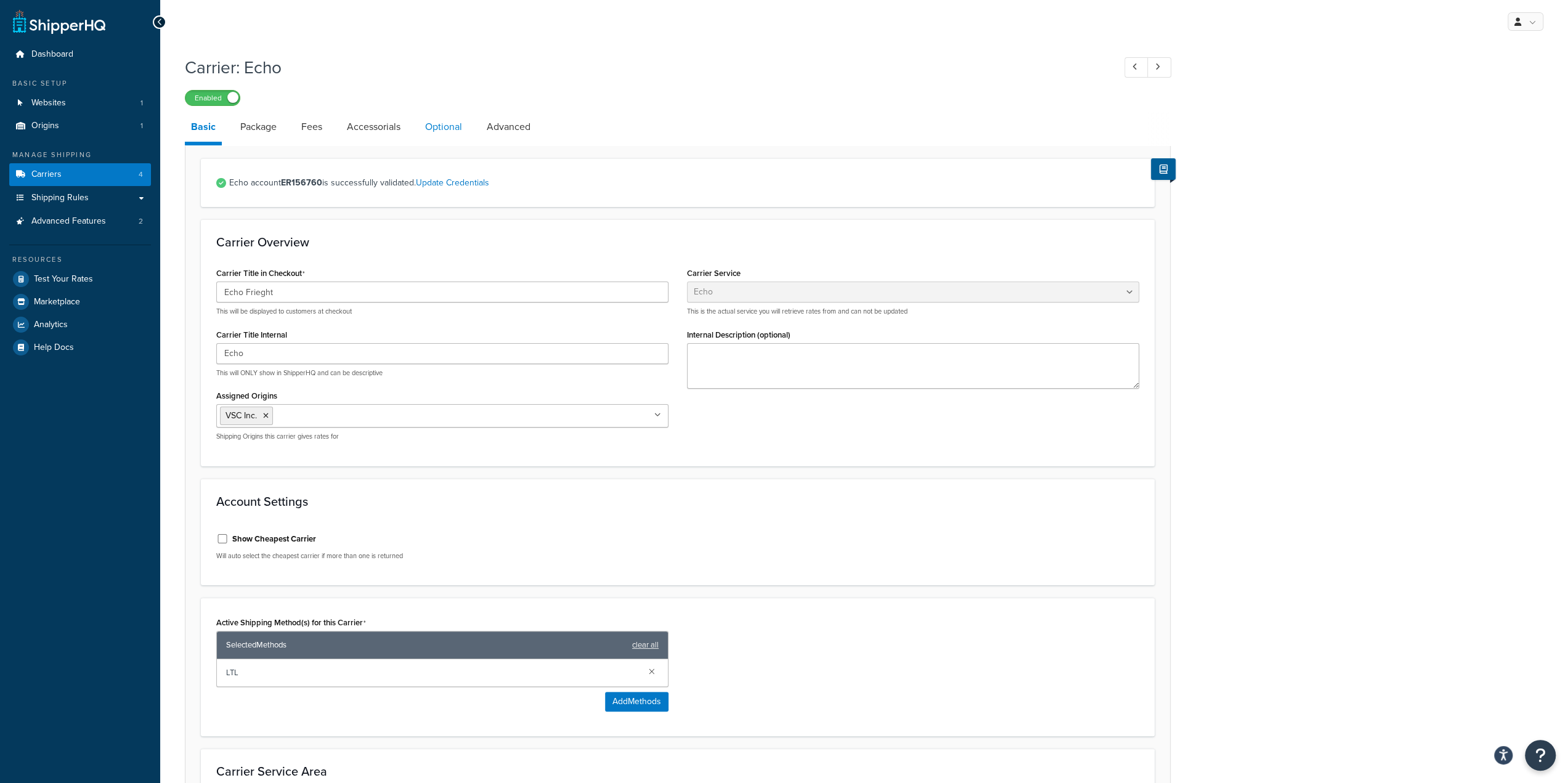
click at [440, 130] on link "Optional" at bounding box center [443, 127] width 49 height 30
select select "55"
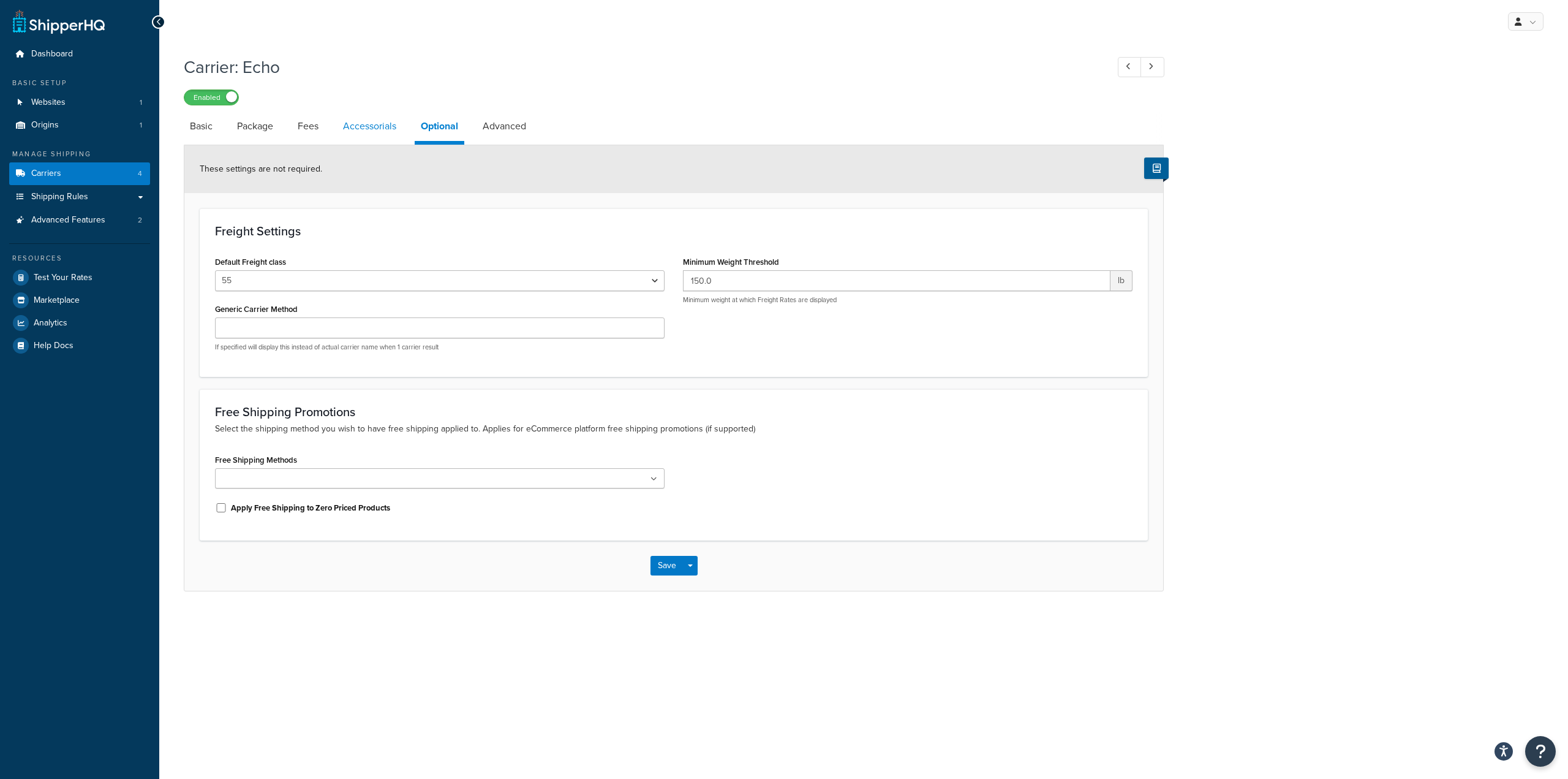
click at [369, 122] on link "Accessorials" at bounding box center [370, 127] width 65 height 29
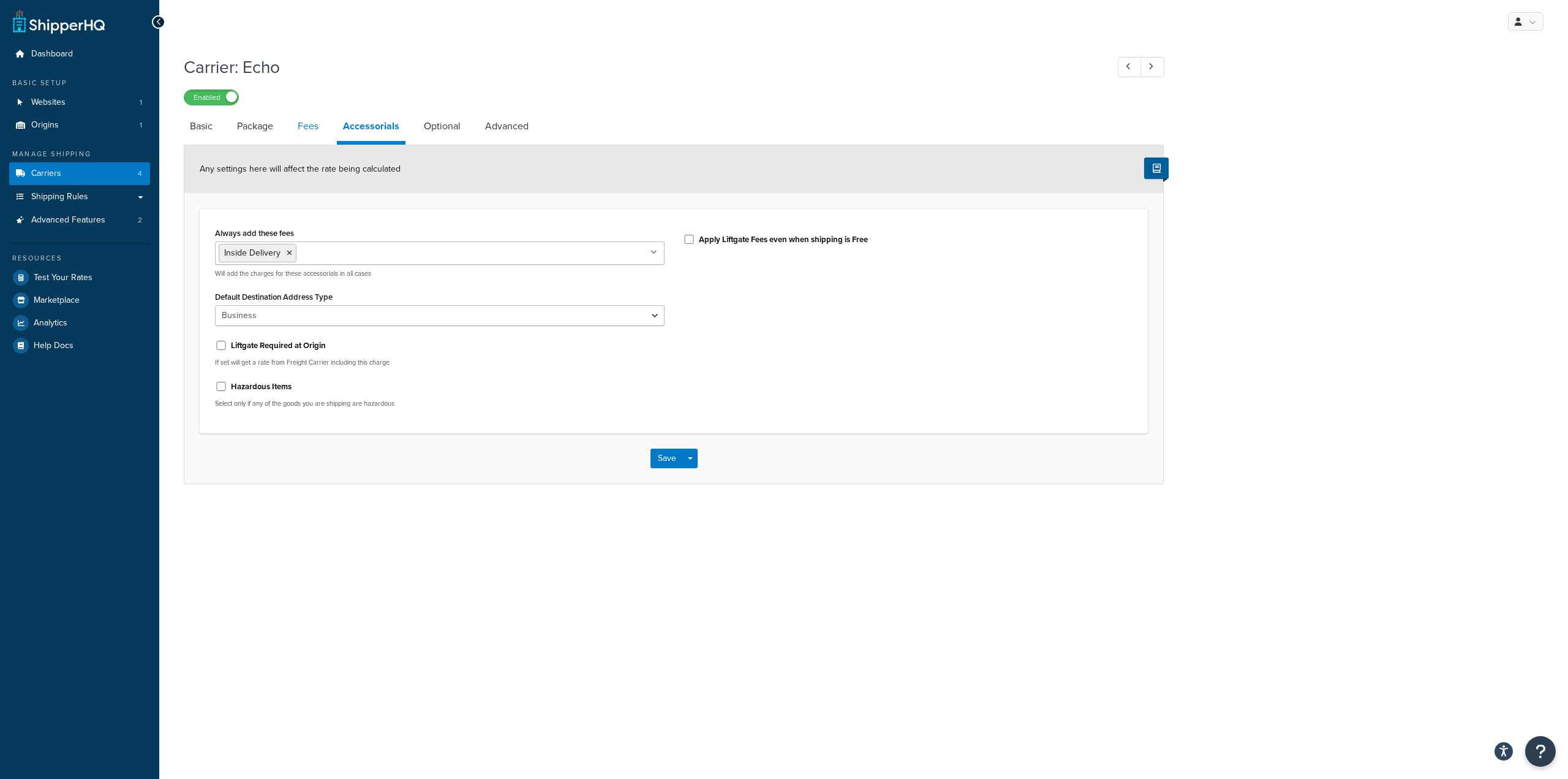
click at [315, 124] on link "Fees" at bounding box center [308, 127] width 33 height 29
select select "AFTER"
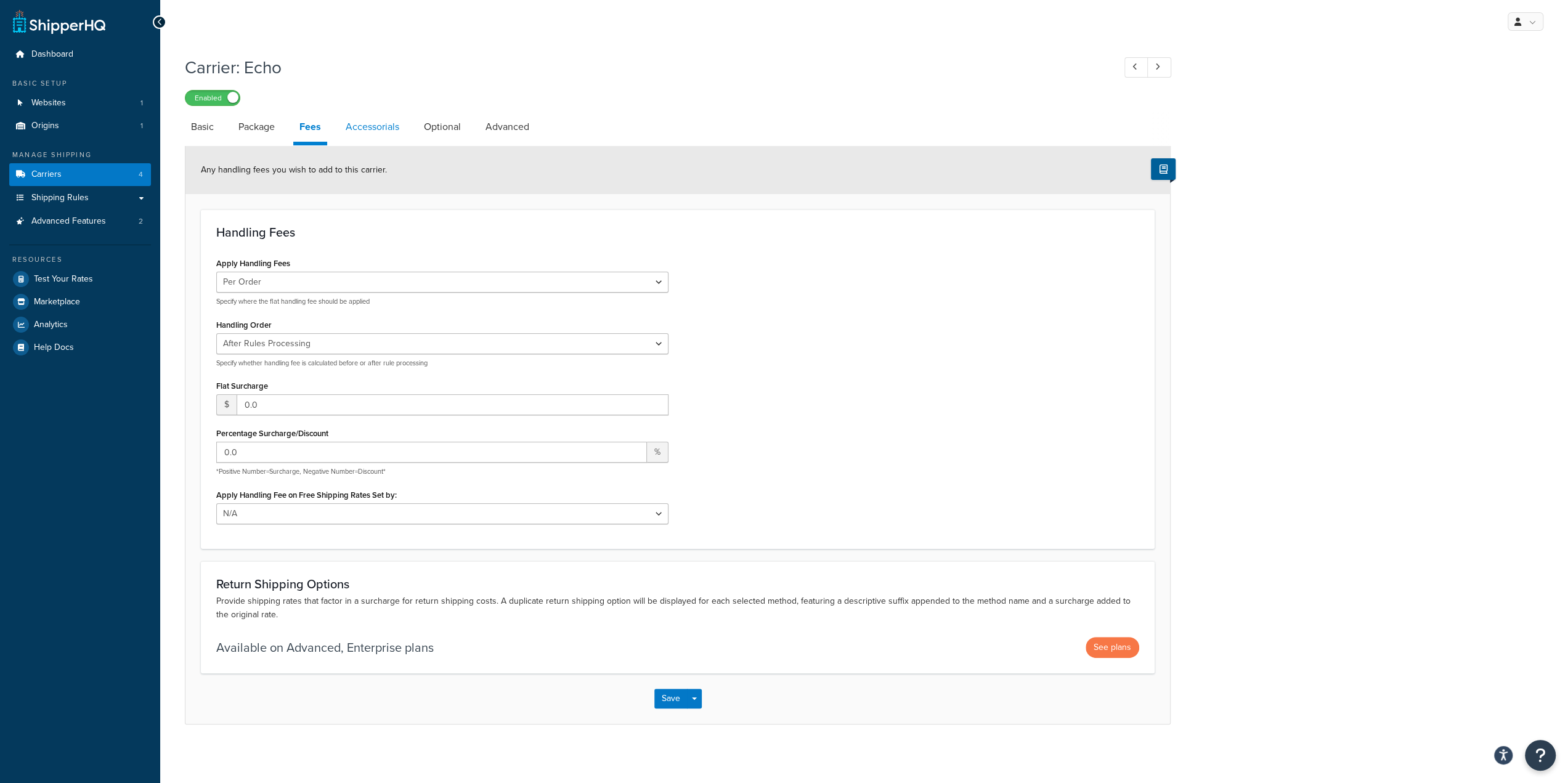
click at [387, 122] on link "Accessorials" at bounding box center [372, 127] width 66 height 30
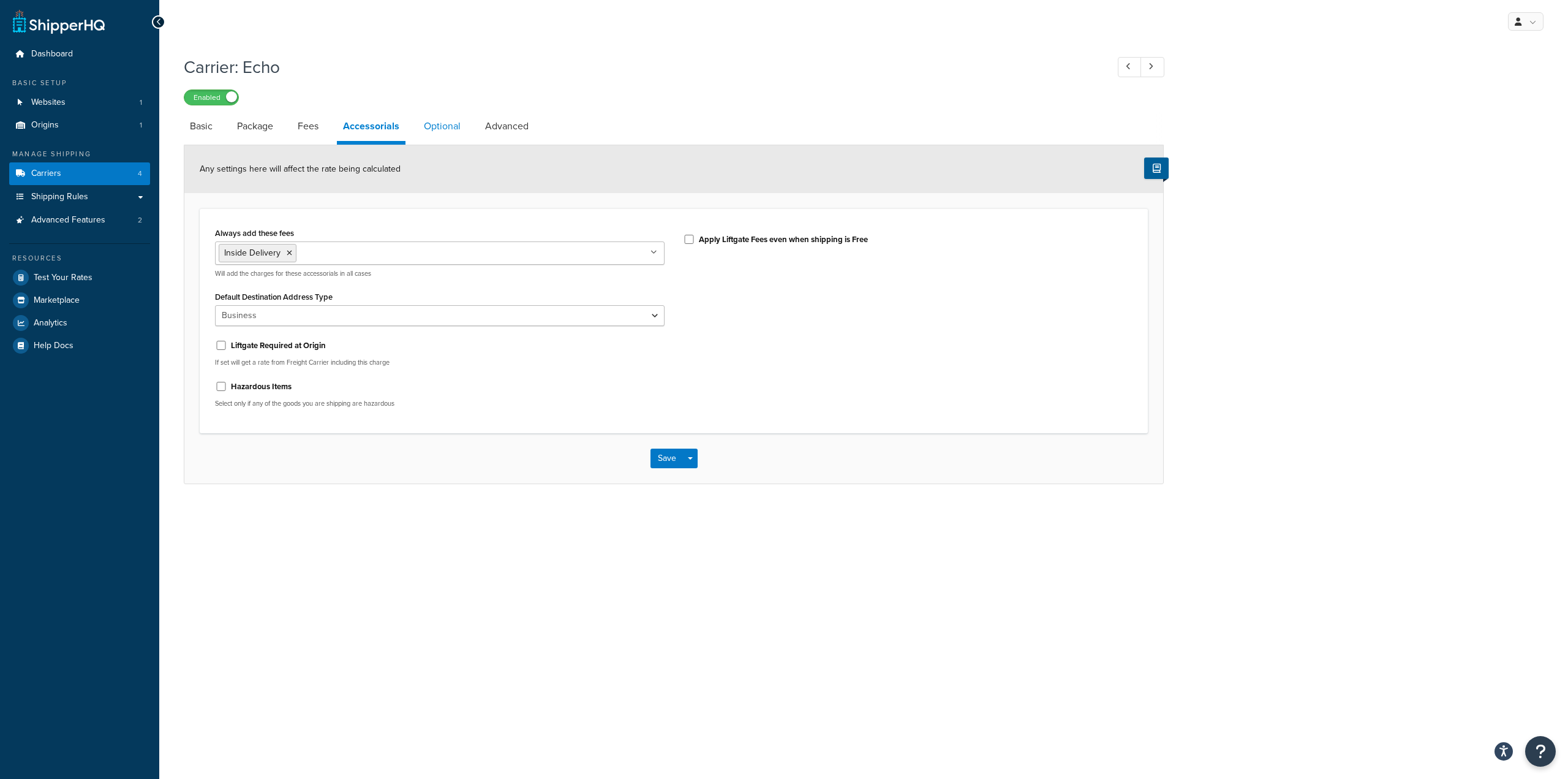
click at [438, 129] on link "Optional" at bounding box center [442, 127] width 49 height 29
select select "55"
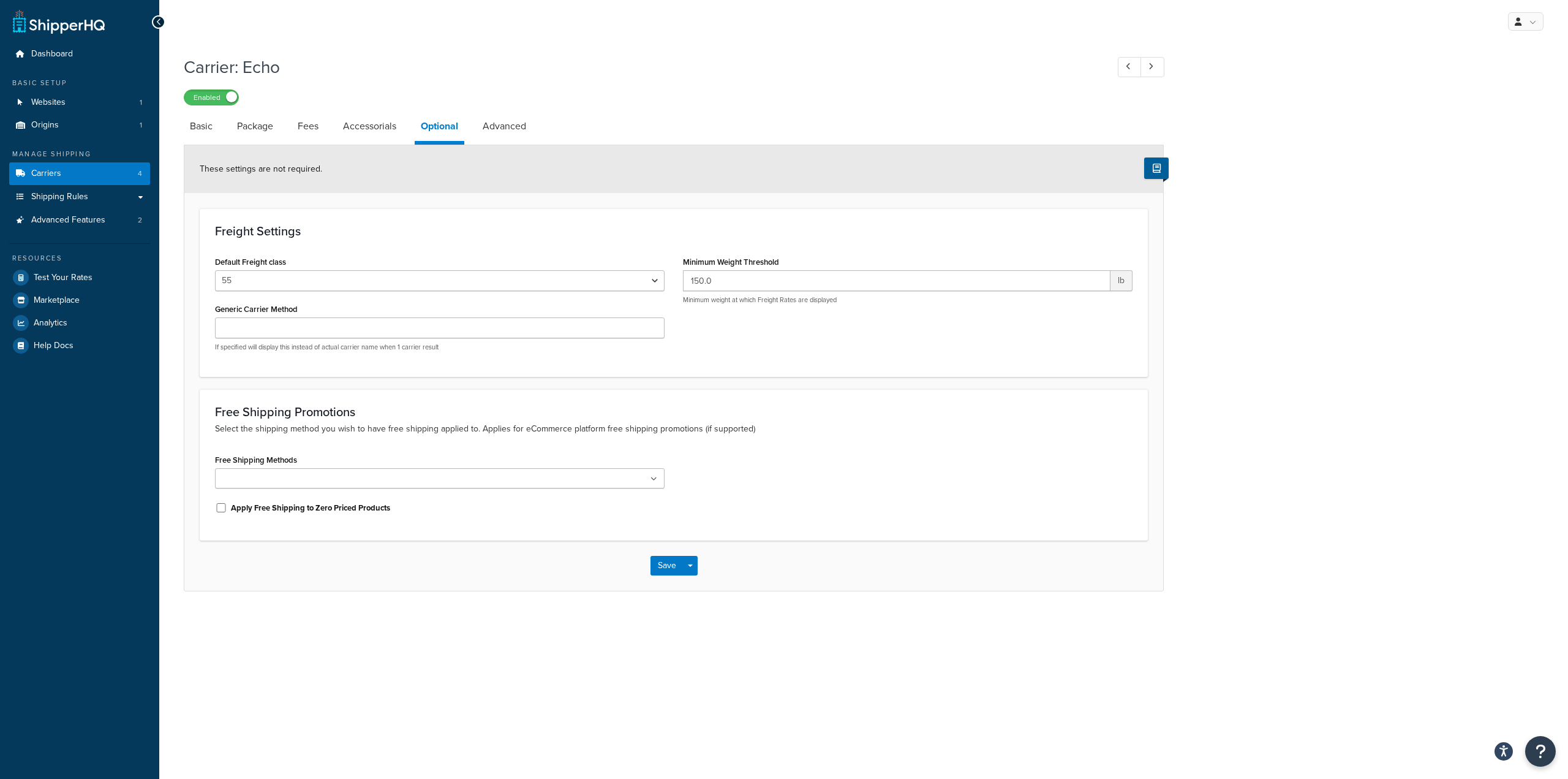
click at [605, 52] on div "Carrier: Echo Enabled" at bounding box center [673, 77] width 980 height 56
click at [382, 127] on link "Accessorials" at bounding box center [370, 127] width 65 height 29
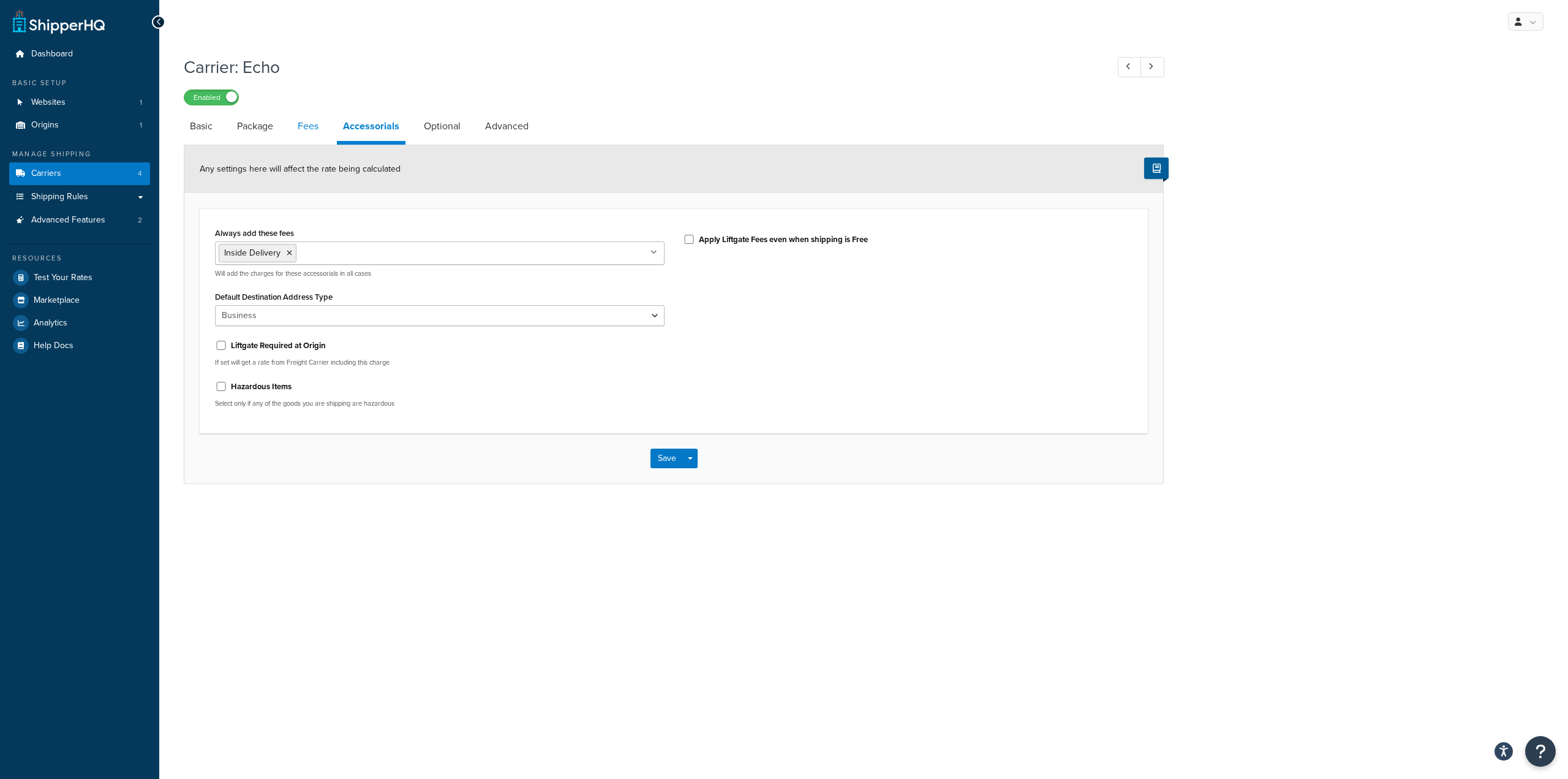
click at [318, 128] on link "Fees" at bounding box center [308, 127] width 33 height 29
select select "AFTER"
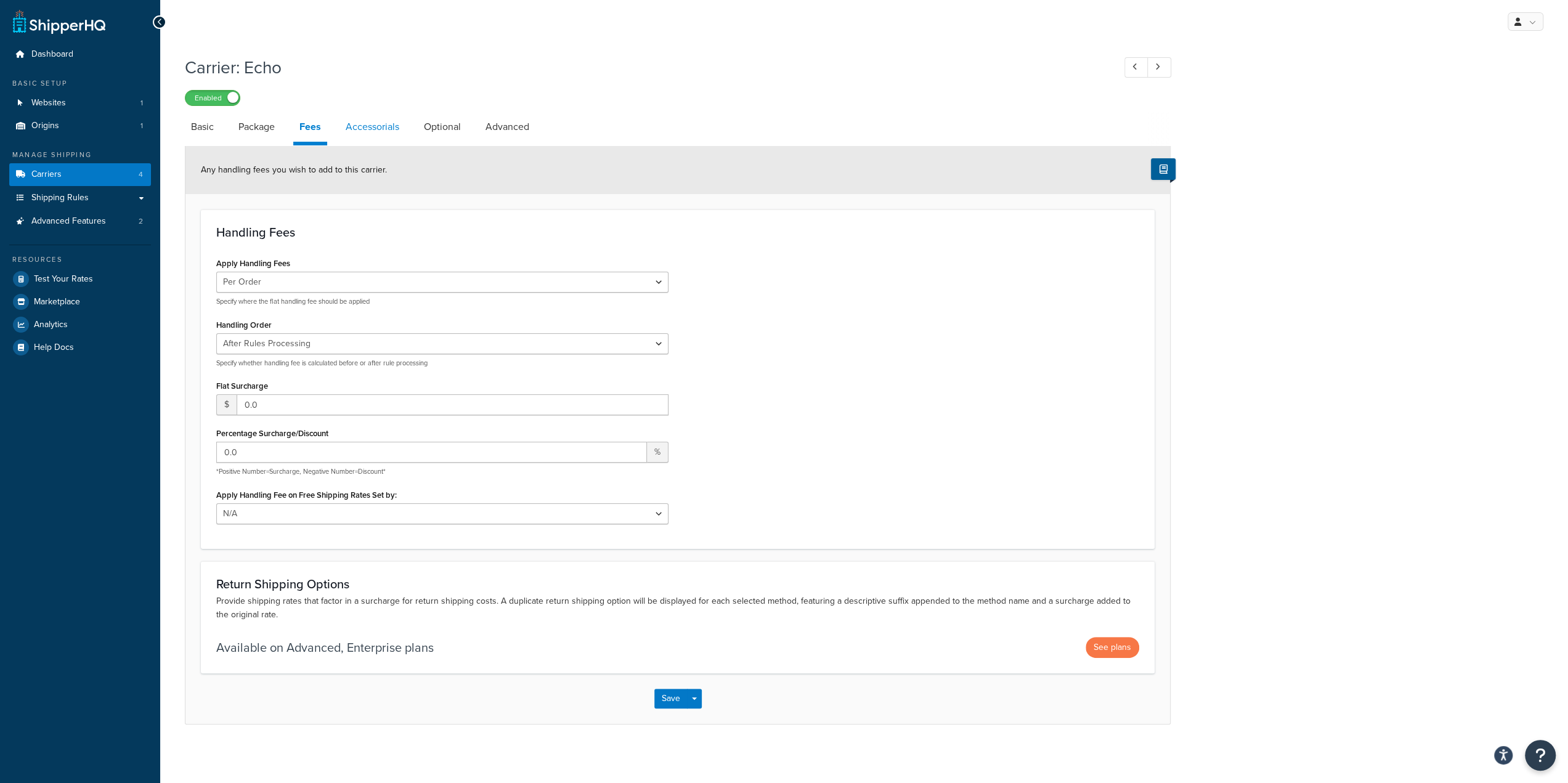
click at [391, 129] on link "Accessorials" at bounding box center [372, 127] width 66 height 30
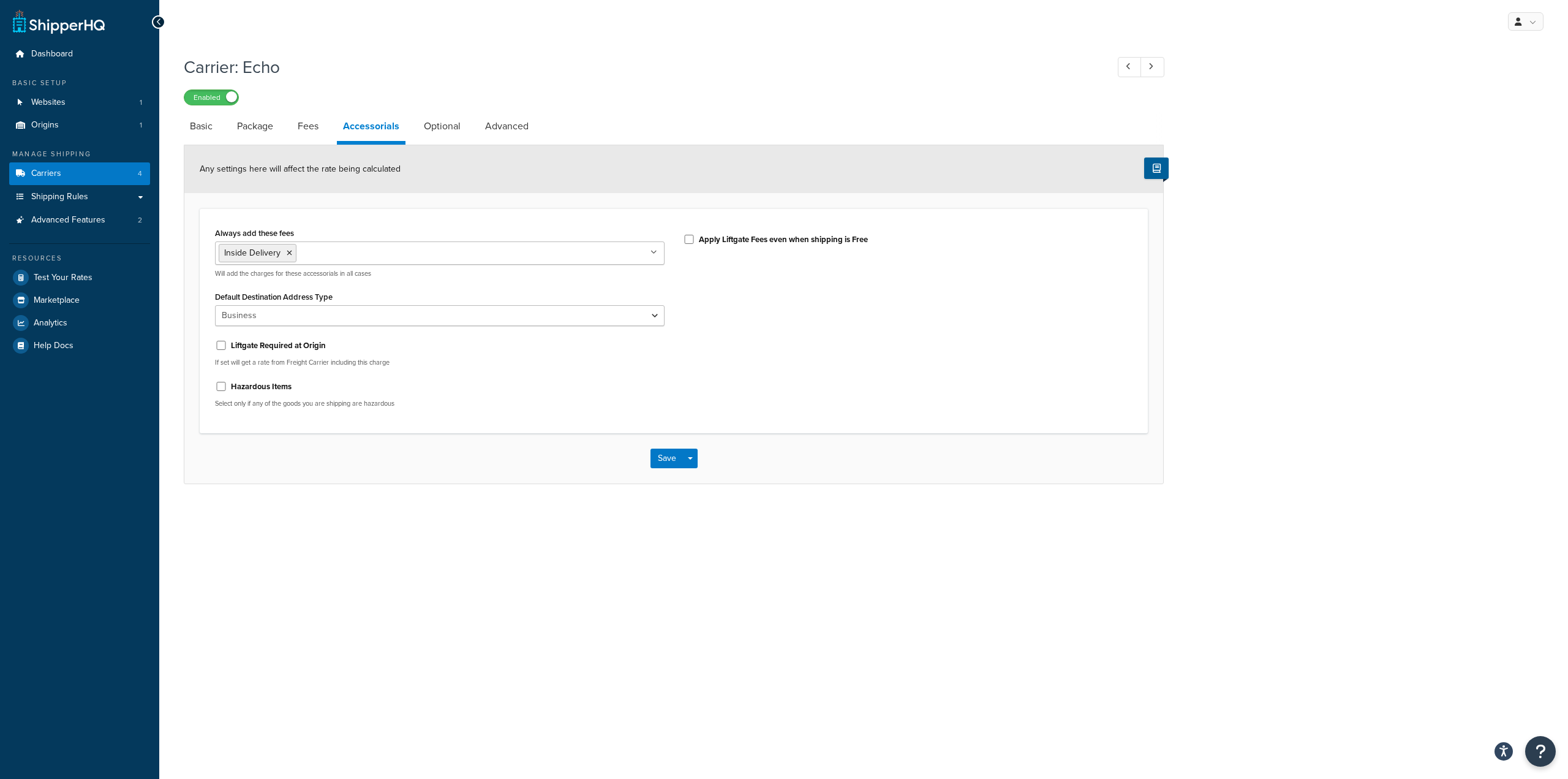
click at [375, 254] on input "Always add these fees" at bounding box center [353, 252] width 109 height 14
click at [413, 512] on div "Carrier: Echo Enabled Basic Package Fees Accessorials Optional Advanced Any set…" at bounding box center [864, 282] width 1409 height 465
click at [673, 460] on button "Save" at bounding box center [667, 458] width 33 height 20
